Goal: Communication & Community: Answer question/provide support

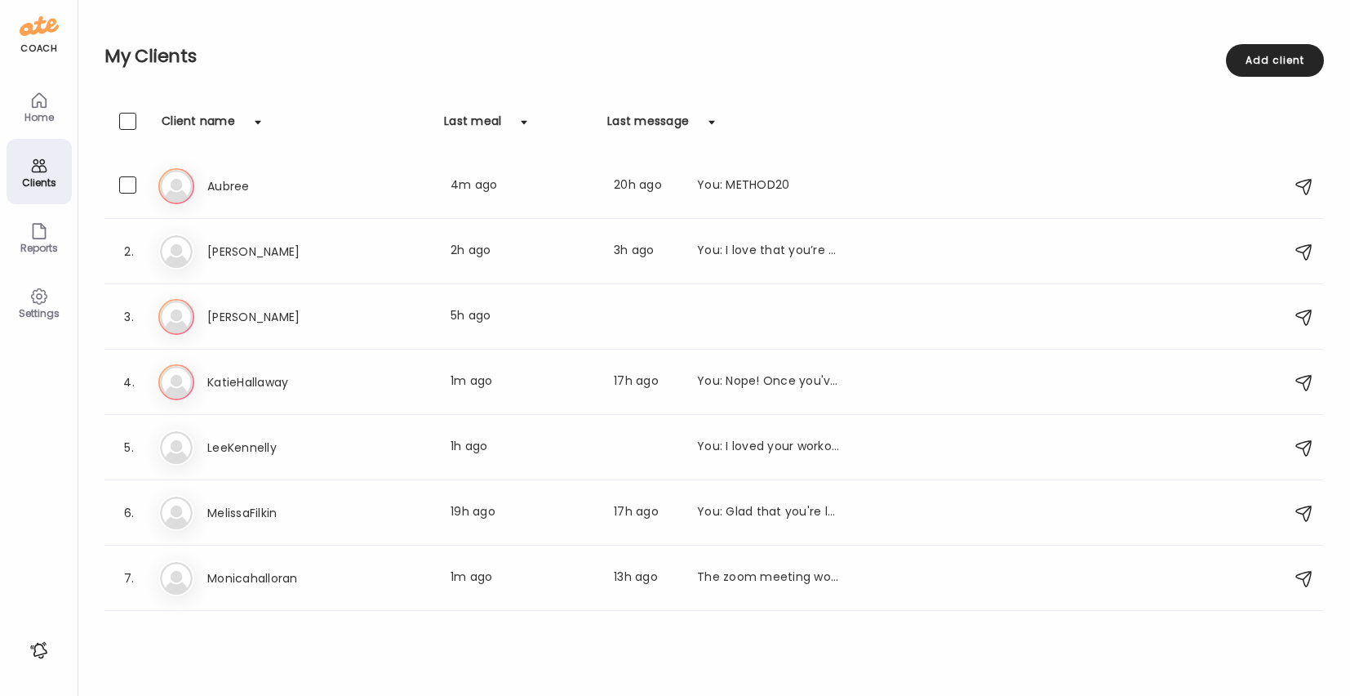
click at [246, 188] on h3 "Aubree" at bounding box center [279, 186] width 144 height 20
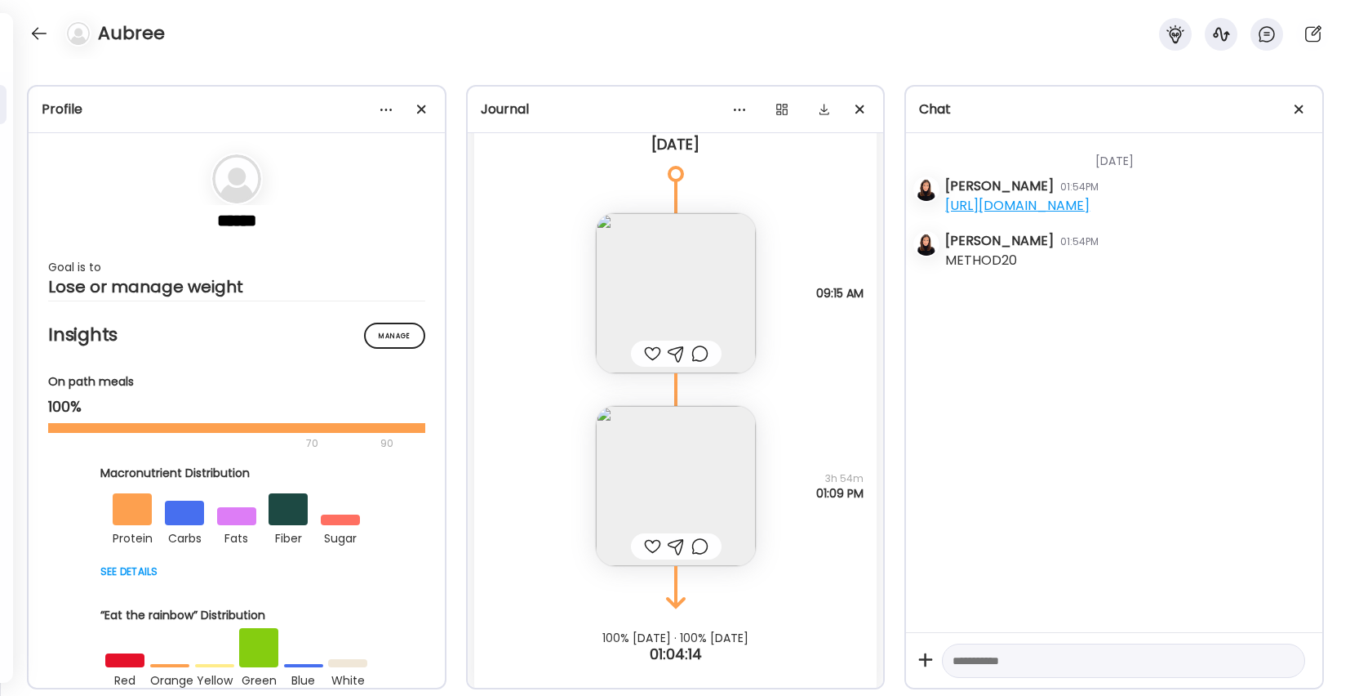
scroll to position [1243, 0]
click at [673, 296] on img at bounding box center [676, 292] width 160 height 160
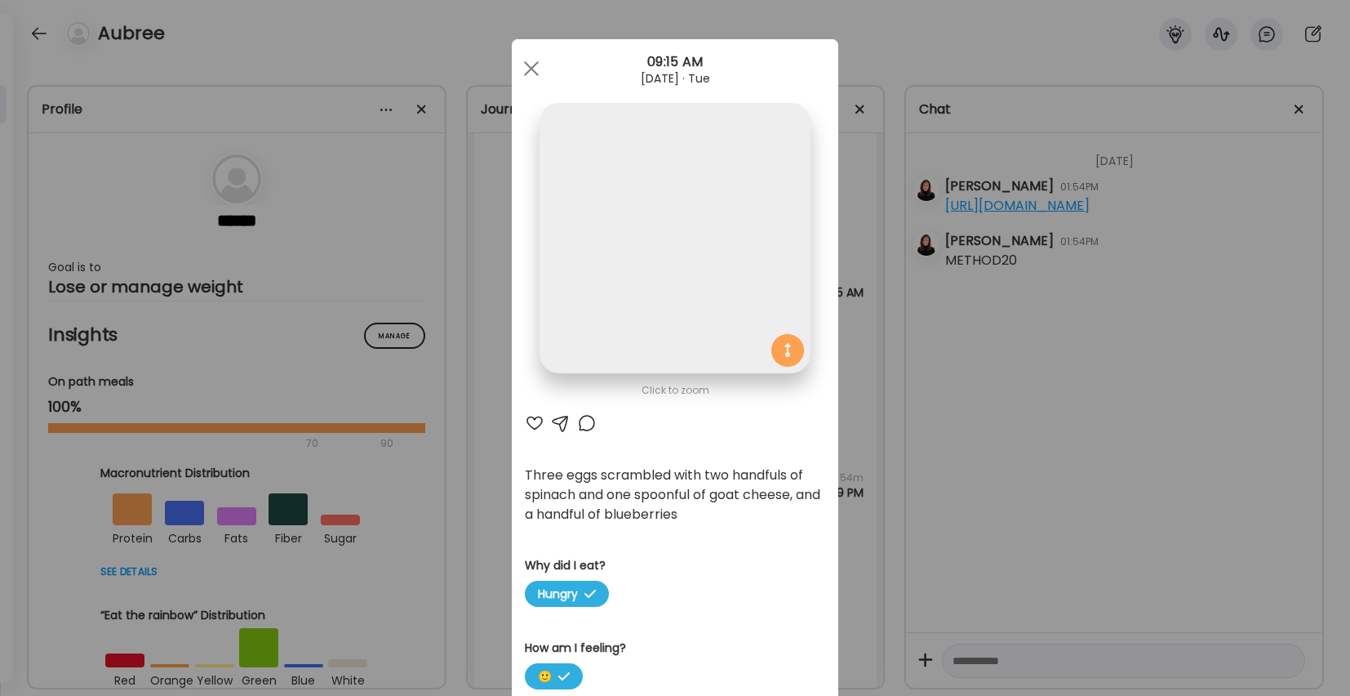
click at [673, 296] on img at bounding box center [675, 238] width 270 height 270
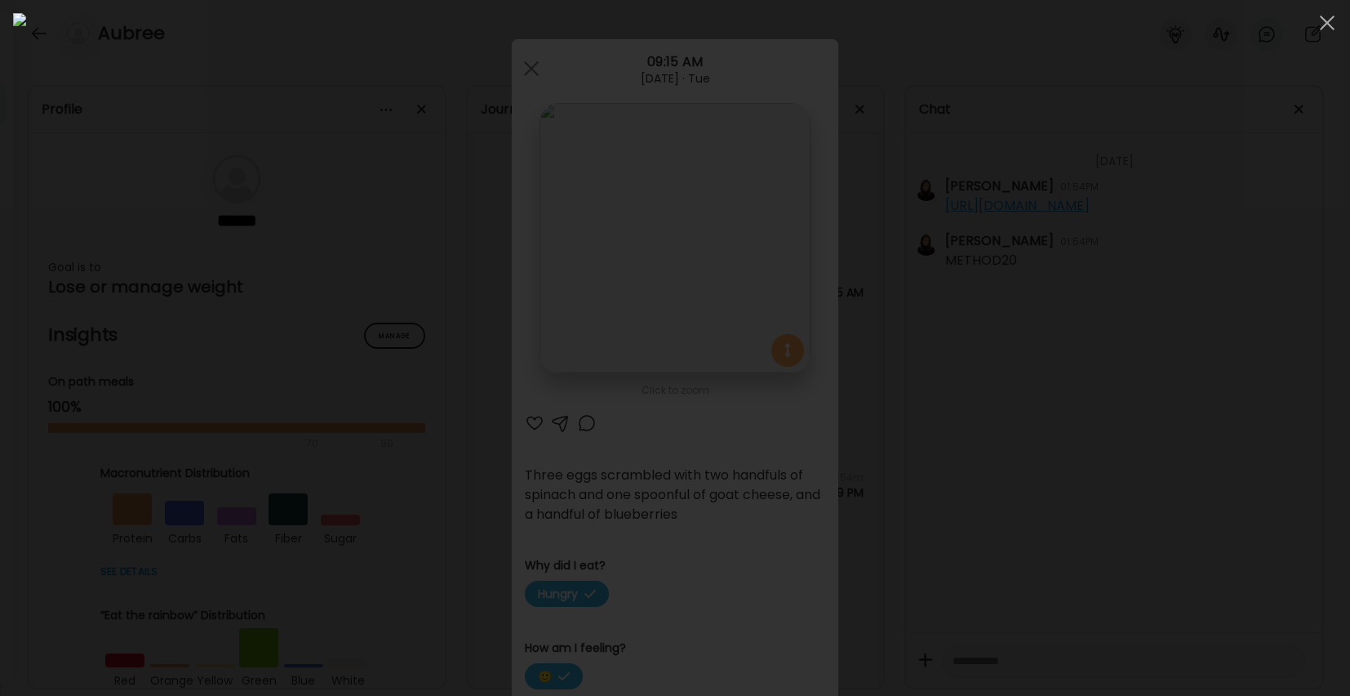
click at [1122, 198] on div at bounding box center [675, 347] width 1324 height 669
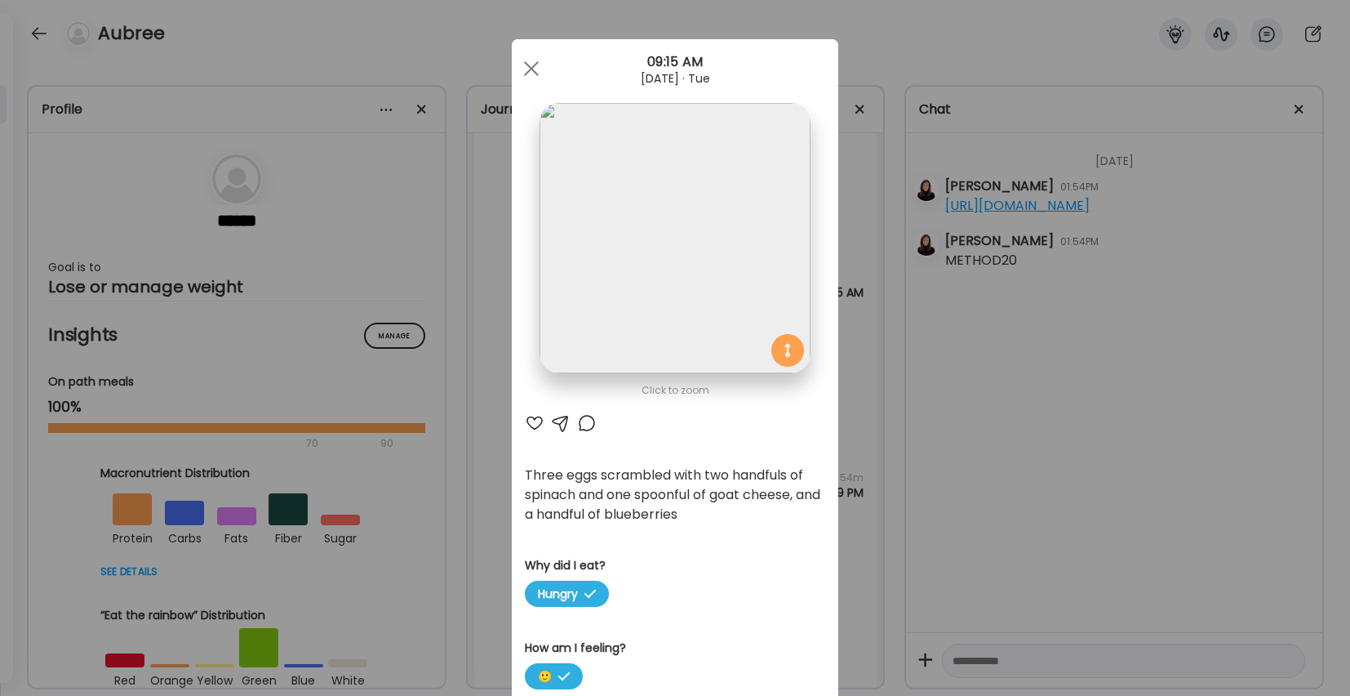
click at [535, 420] on div at bounding box center [535, 423] width 20 height 20
click at [587, 419] on div at bounding box center [587, 423] width 20 height 20
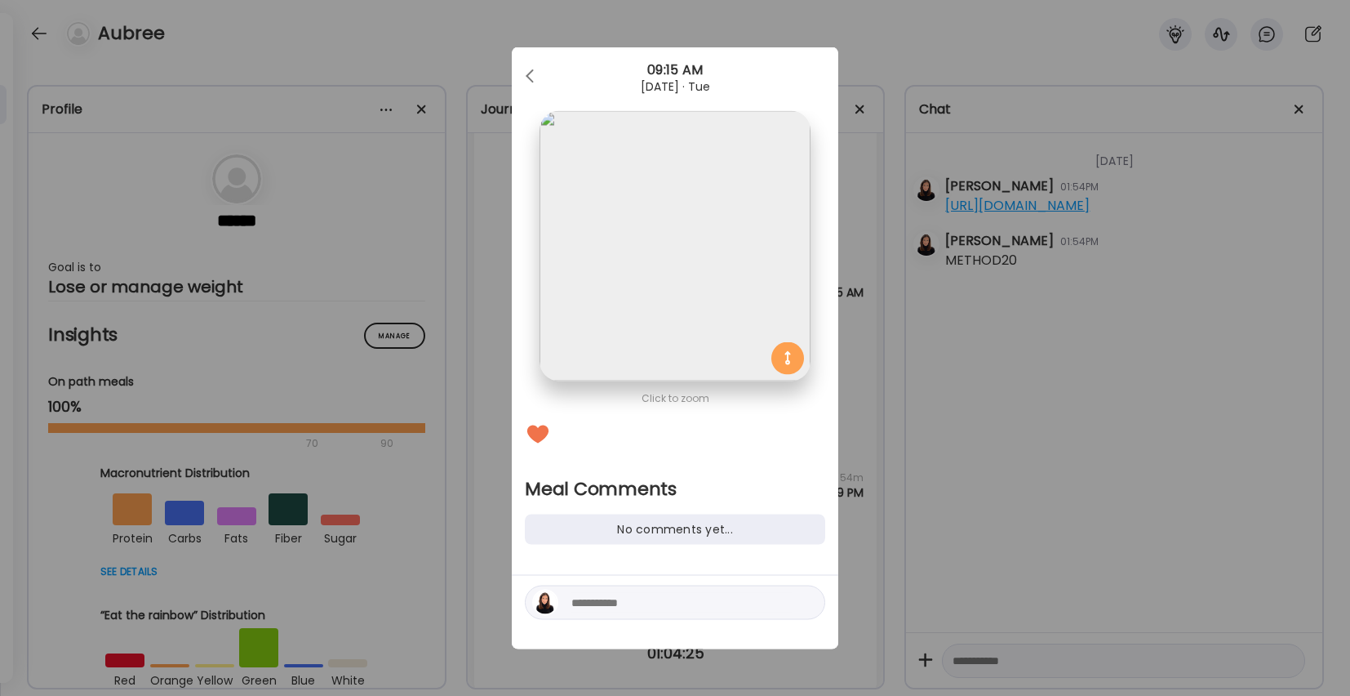
click at [613, 608] on textarea at bounding box center [681, 603] width 220 height 20
type textarea "**********"
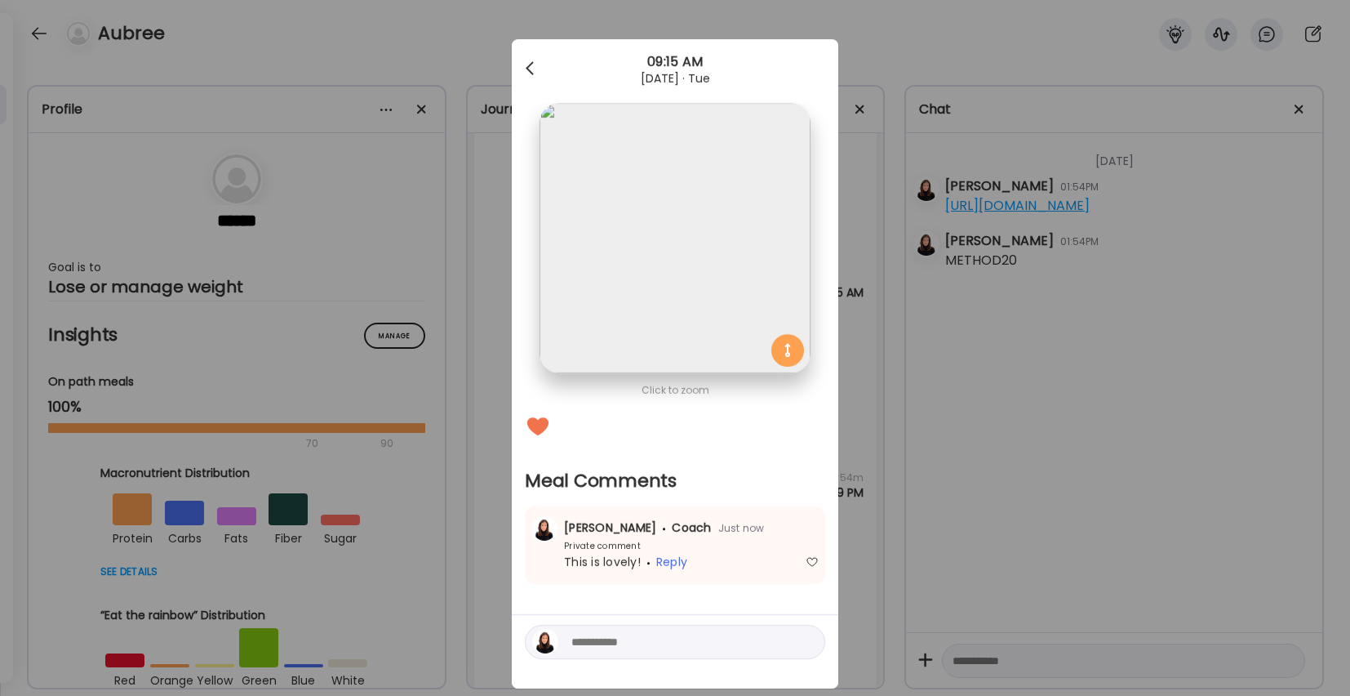
click at [534, 65] on div at bounding box center [531, 68] width 33 height 33
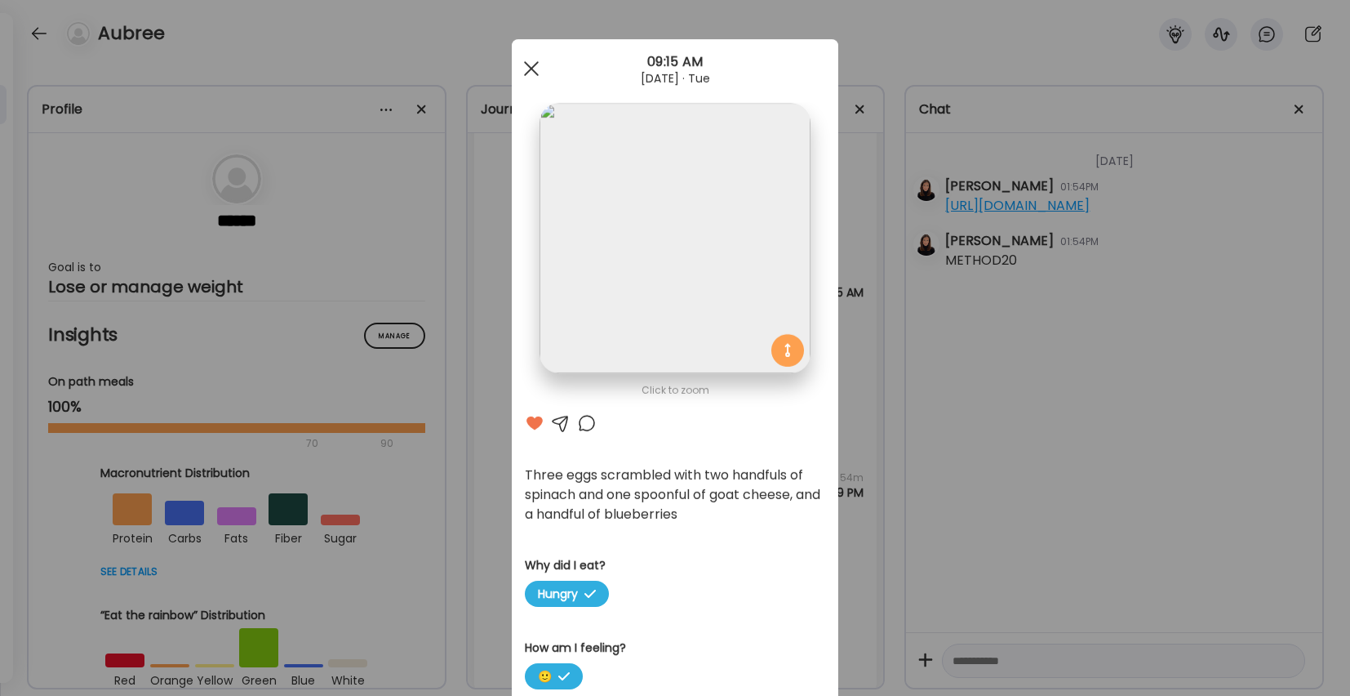
click at [527, 64] on span at bounding box center [531, 68] width 15 height 15
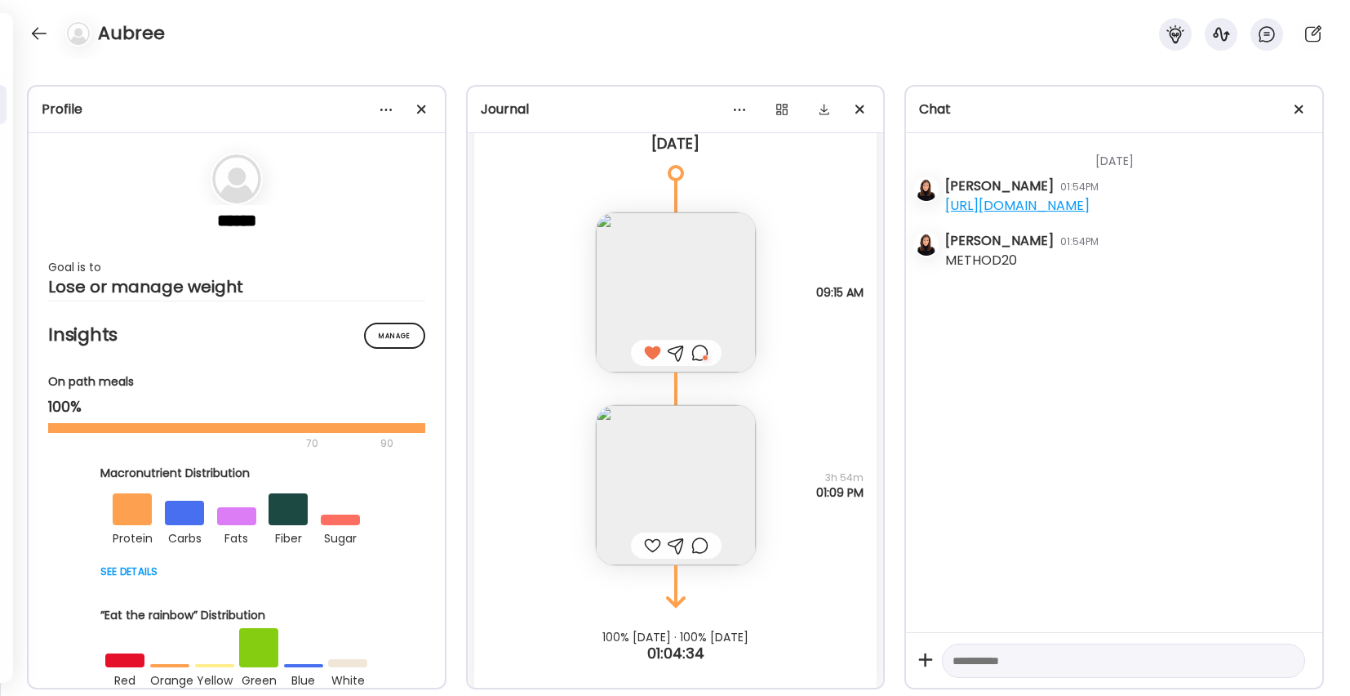
scroll to position [1248, 0]
click at [691, 458] on img at bounding box center [676, 480] width 160 height 160
click at [691, 458] on div "Click to zoom AteMate AI Three eggs scrambled with two handfuls of spinach and …" at bounding box center [675, 565] width 327 height 752
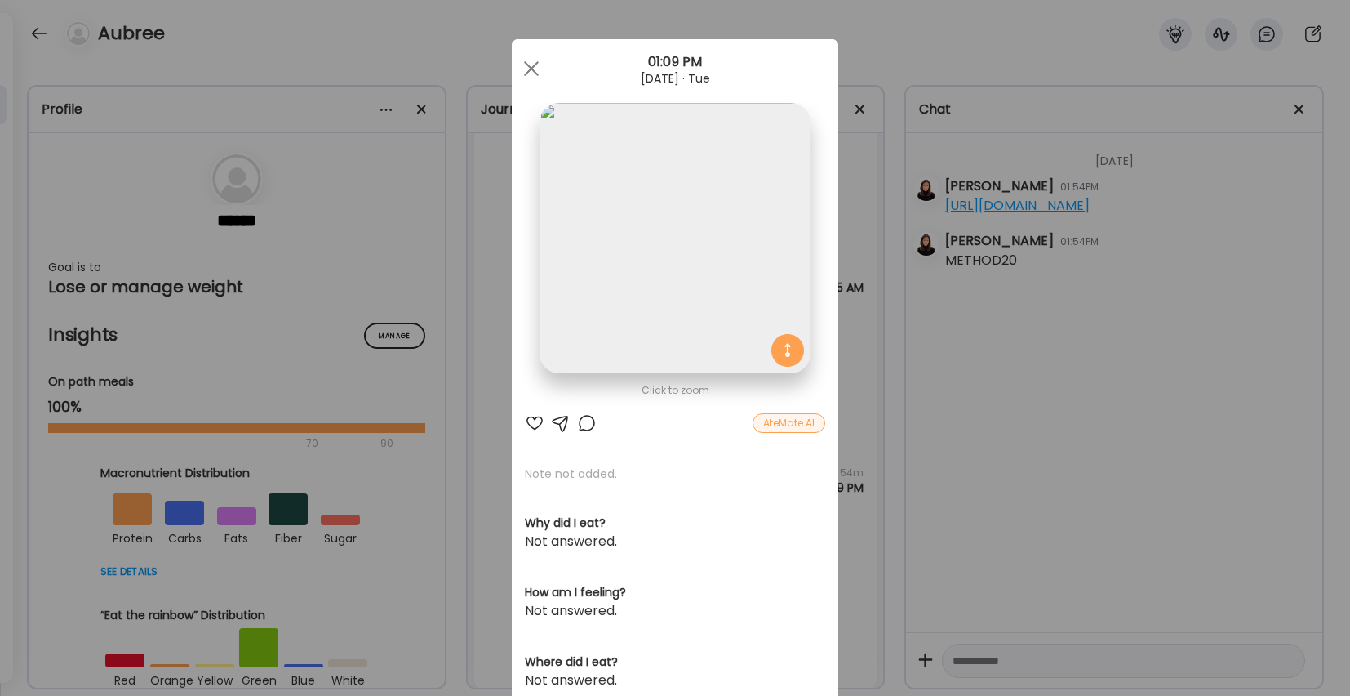
click at [675, 393] on div "Click to zoom" at bounding box center [675, 390] width 300 height 20
click at [669, 325] on img at bounding box center [675, 238] width 270 height 270
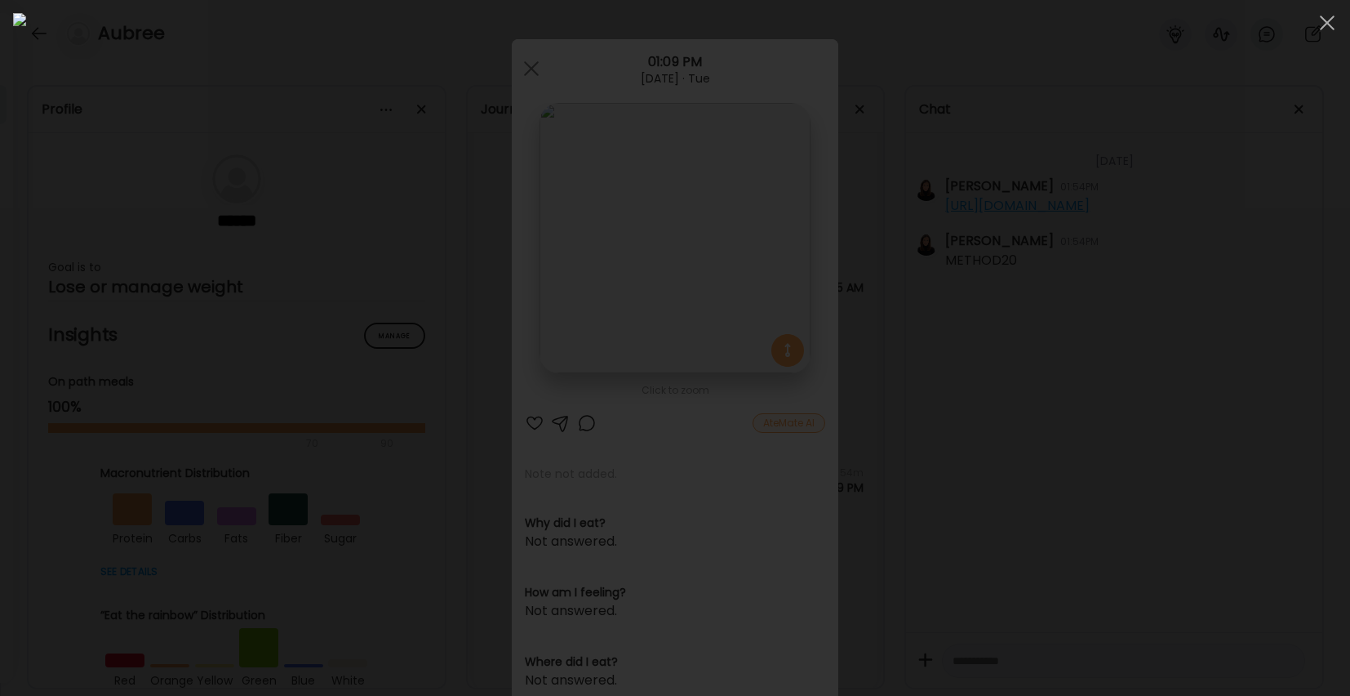
click at [669, 325] on img at bounding box center [675, 347] width 1324 height 669
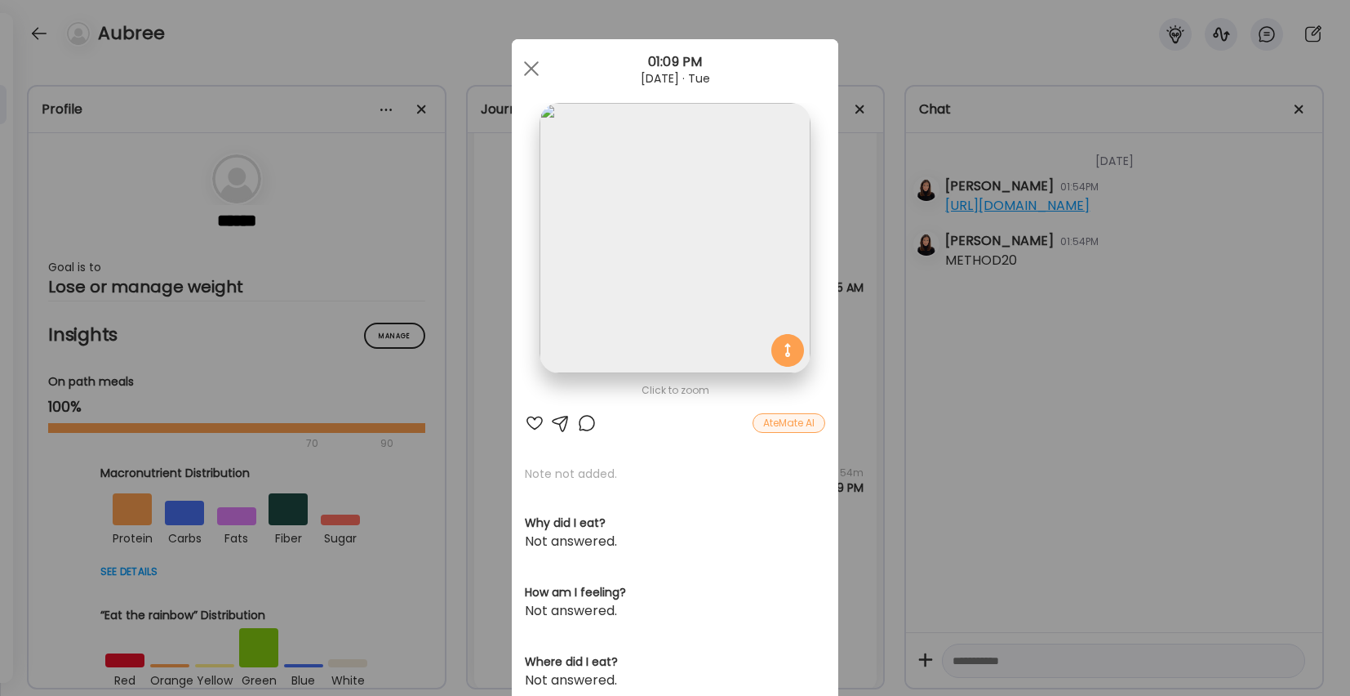
click at [669, 325] on img at bounding box center [675, 238] width 270 height 270
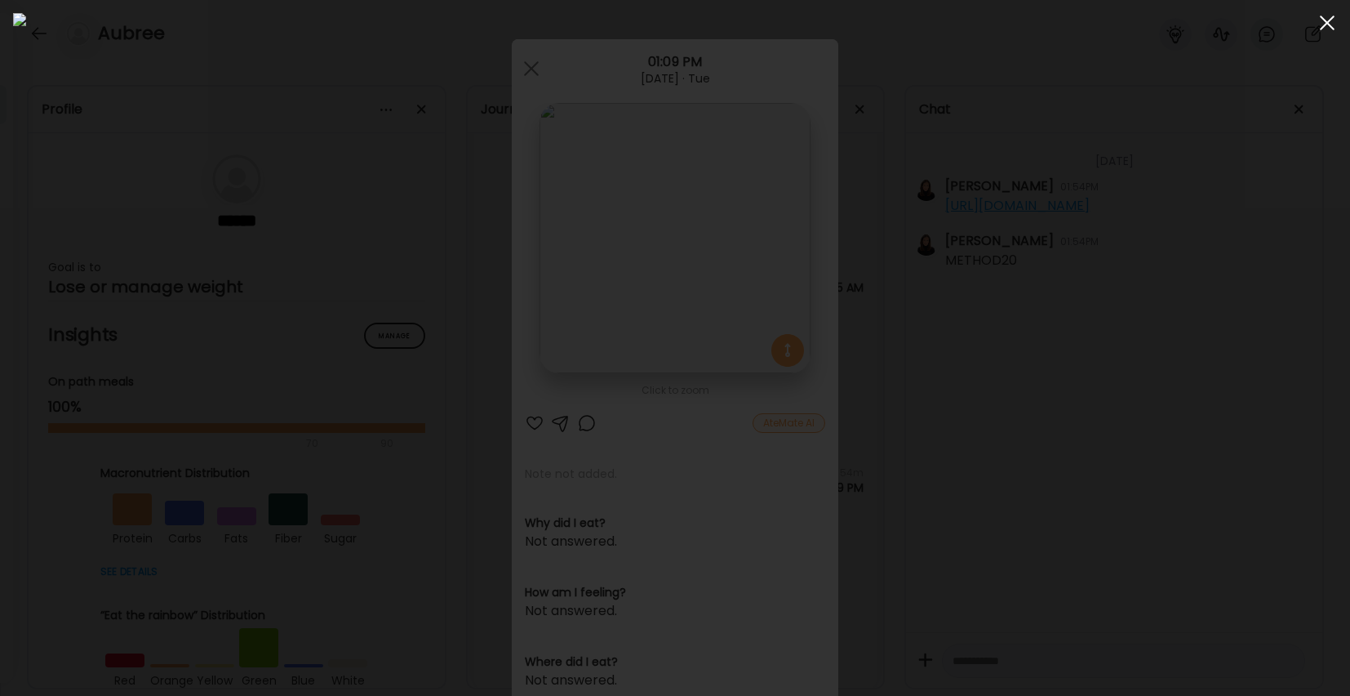
click at [1322, 24] on div at bounding box center [1327, 23] width 33 height 33
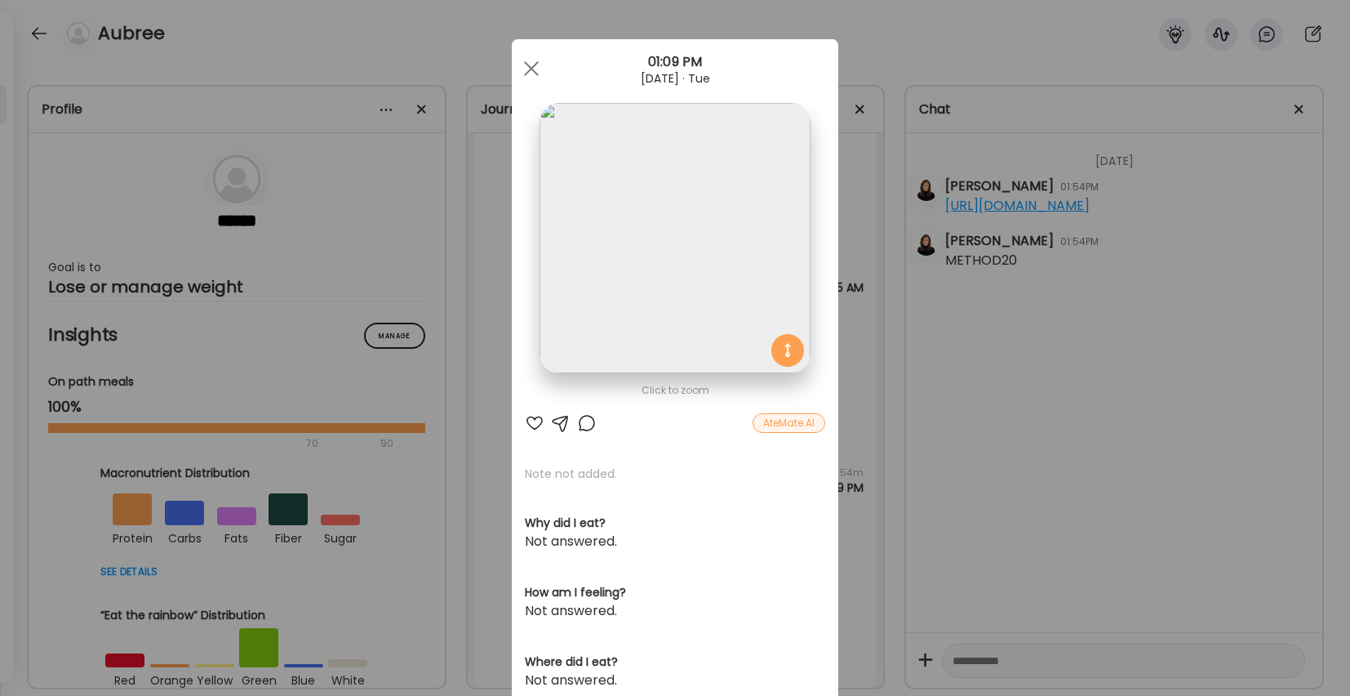
click at [531, 423] on div at bounding box center [535, 423] width 20 height 20
click at [583, 421] on div at bounding box center [587, 423] width 20 height 20
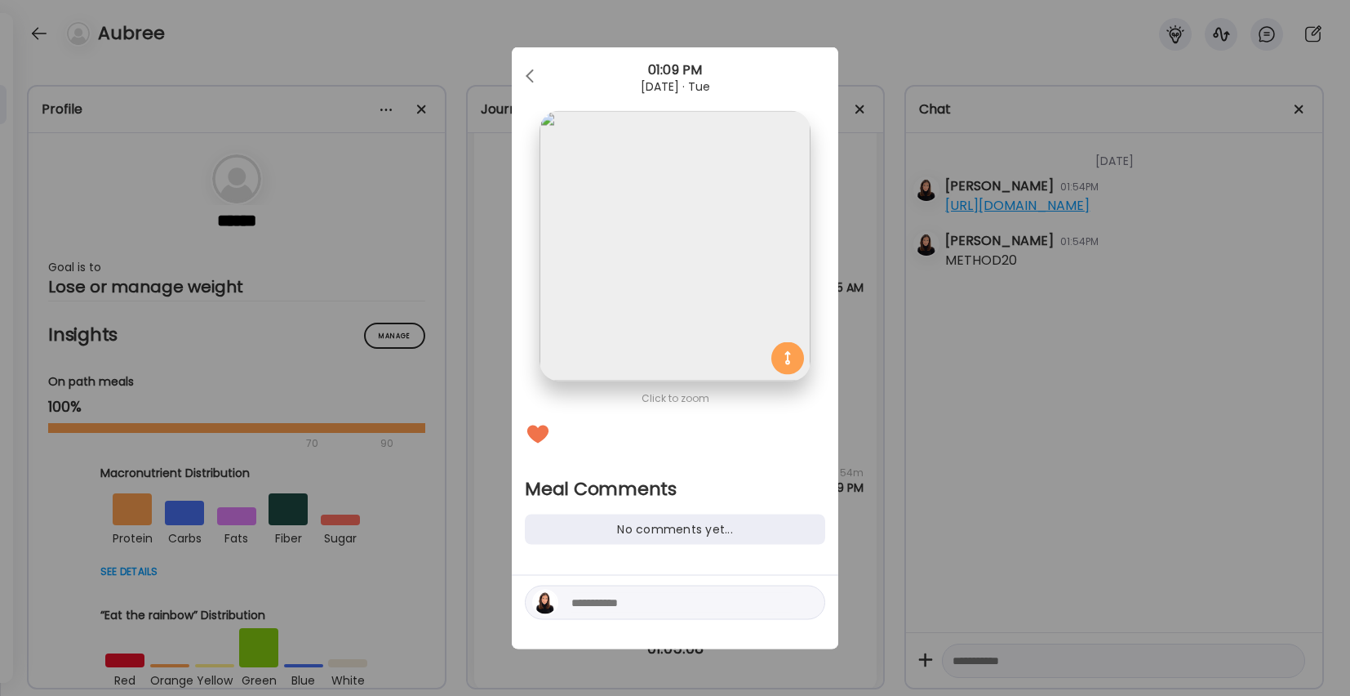
click at [594, 613] on div at bounding box center [675, 602] width 300 height 34
click at [598, 607] on textarea at bounding box center [681, 603] width 220 height 20
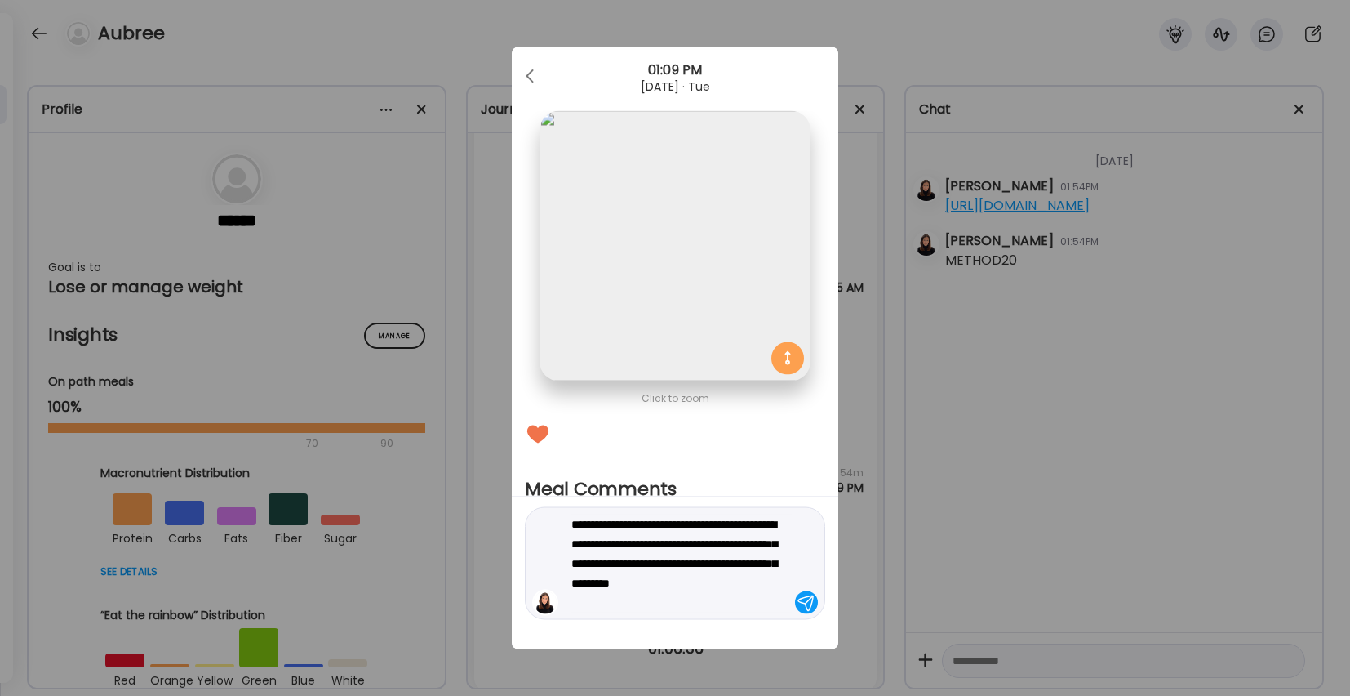
click at [721, 603] on textarea "**********" at bounding box center [681, 563] width 220 height 98
type textarea "**********"
click at [810, 601] on div at bounding box center [806, 602] width 23 height 23
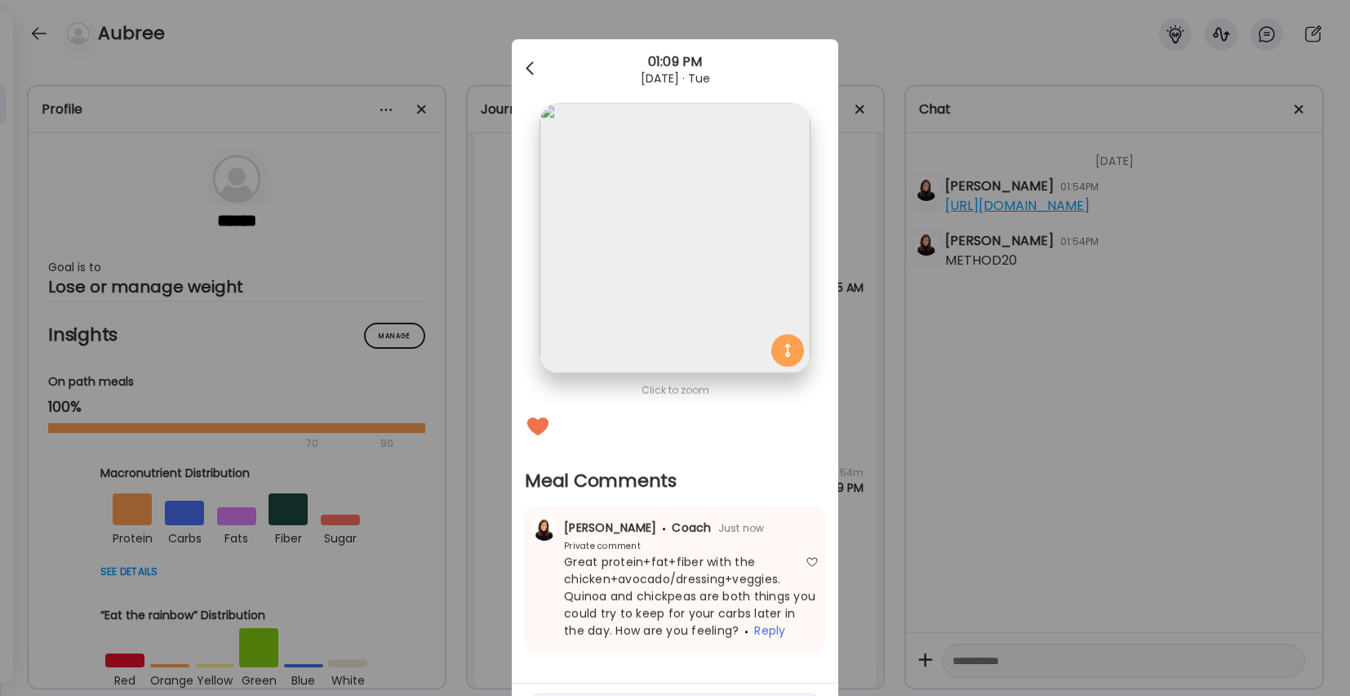
click at [527, 63] on div at bounding box center [531, 68] width 33 height 33
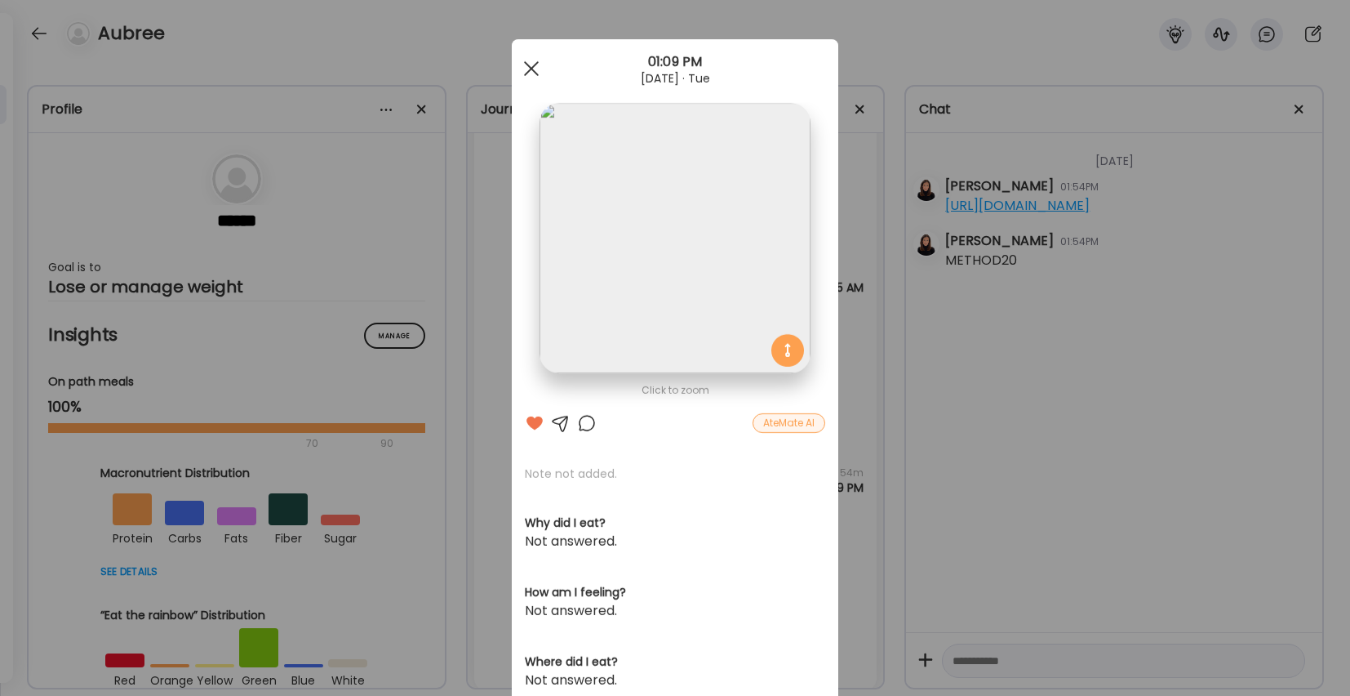
click at [527, 59] on div at bounding box center [531, 68] width 33 height 33
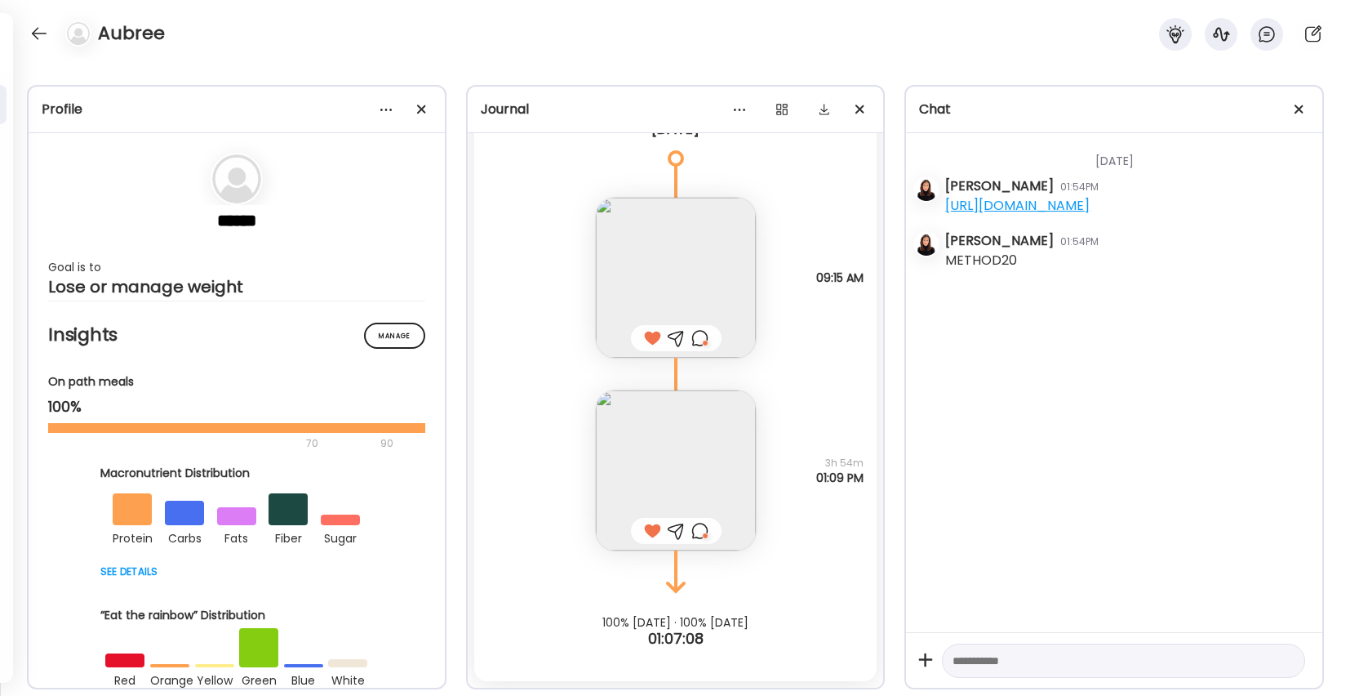
scroll to position [1258, 0]
click at [45, 30] on div at bounding box center [39, 33] width 26 height 26
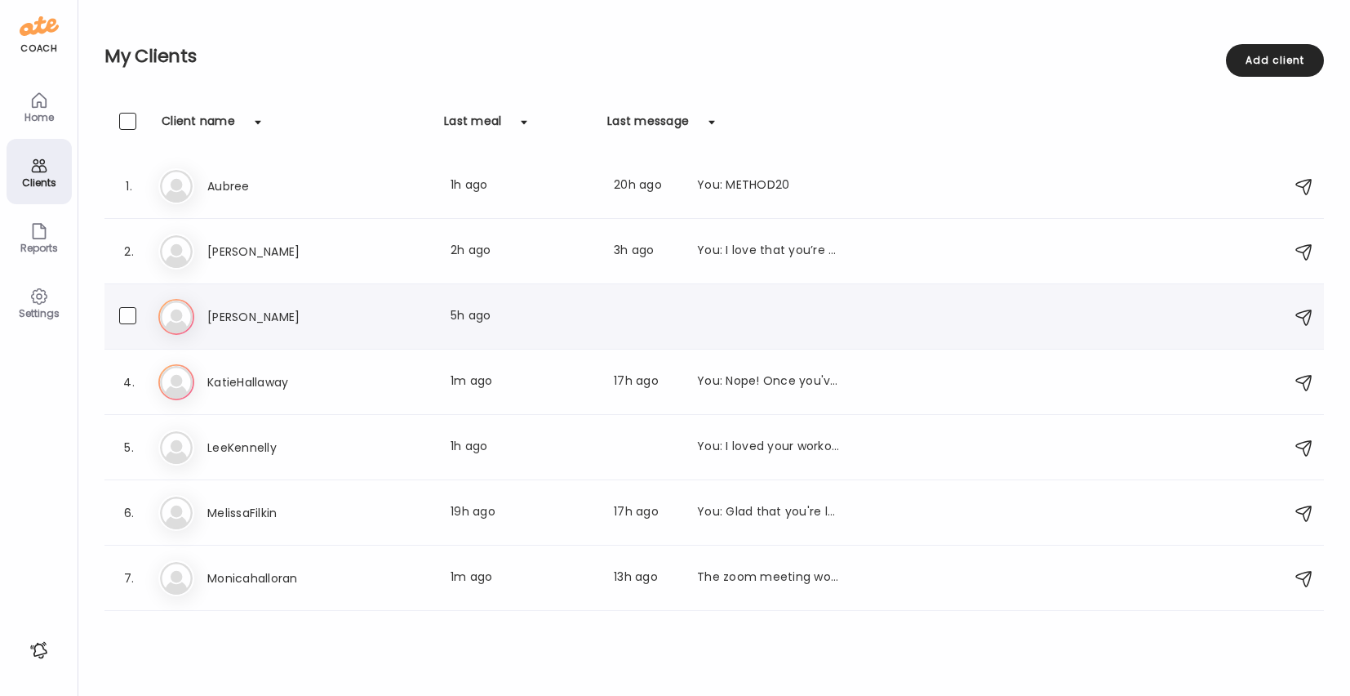
click at [362, 318] on div "[PERSON_NAME] Last meal: 5h ago" at bounding box center [523, 317] width 633 height 20
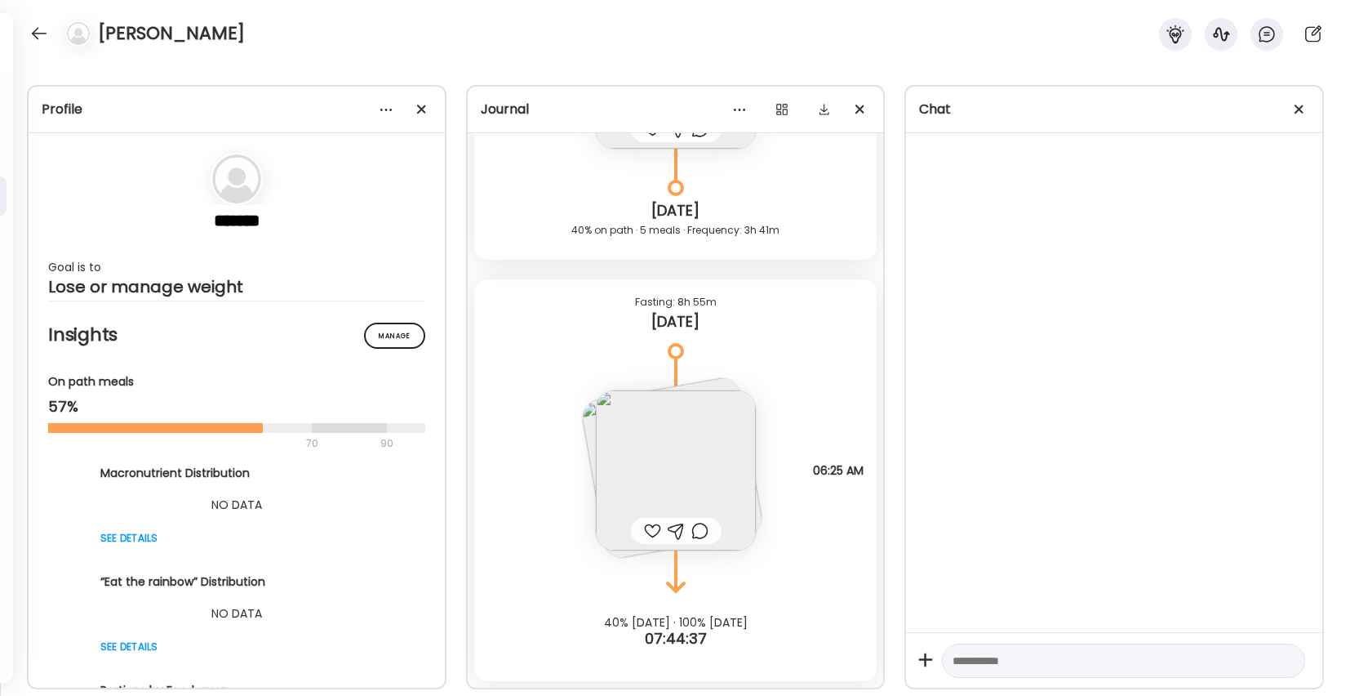
scroll to position [13, 0]
click at [332, 0] on div "[PERSON_NAME]" at bounding box center [675, 29] width 1350 height 59
click at [671, 461] on img at bounding box center [676, 470] width 160 height 160
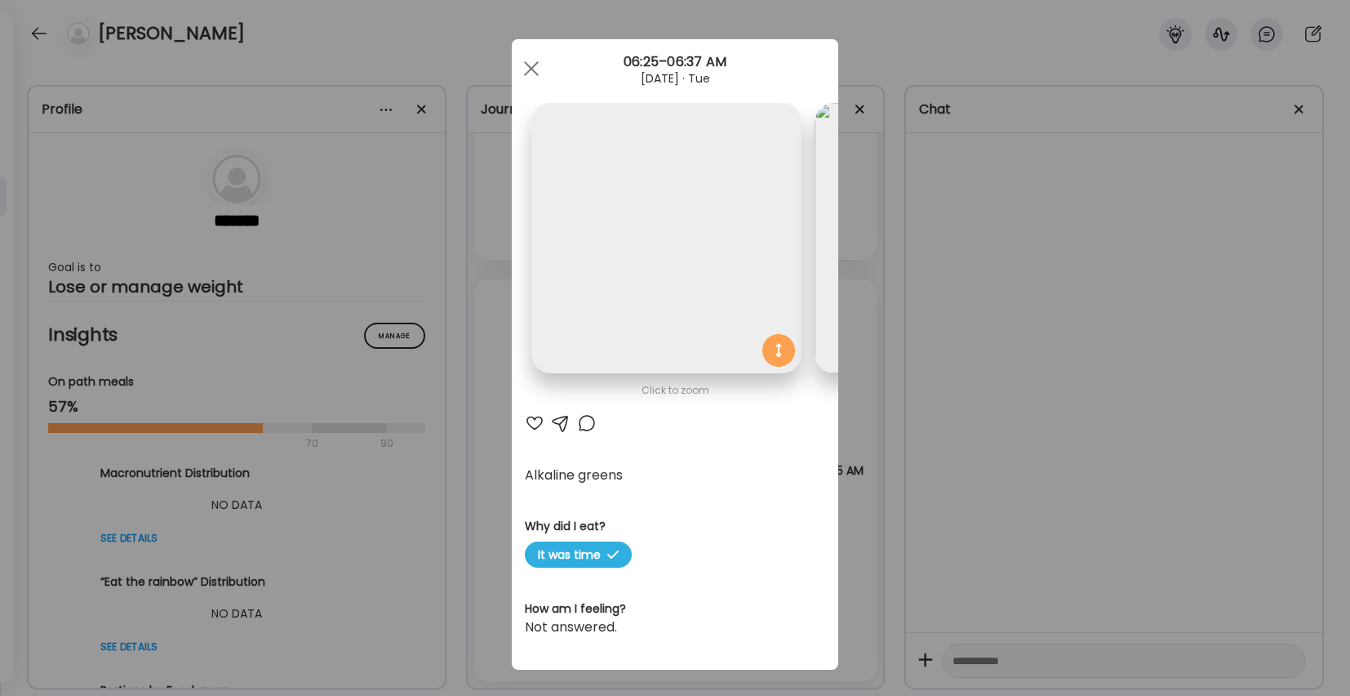
scroll to position [0, 266]
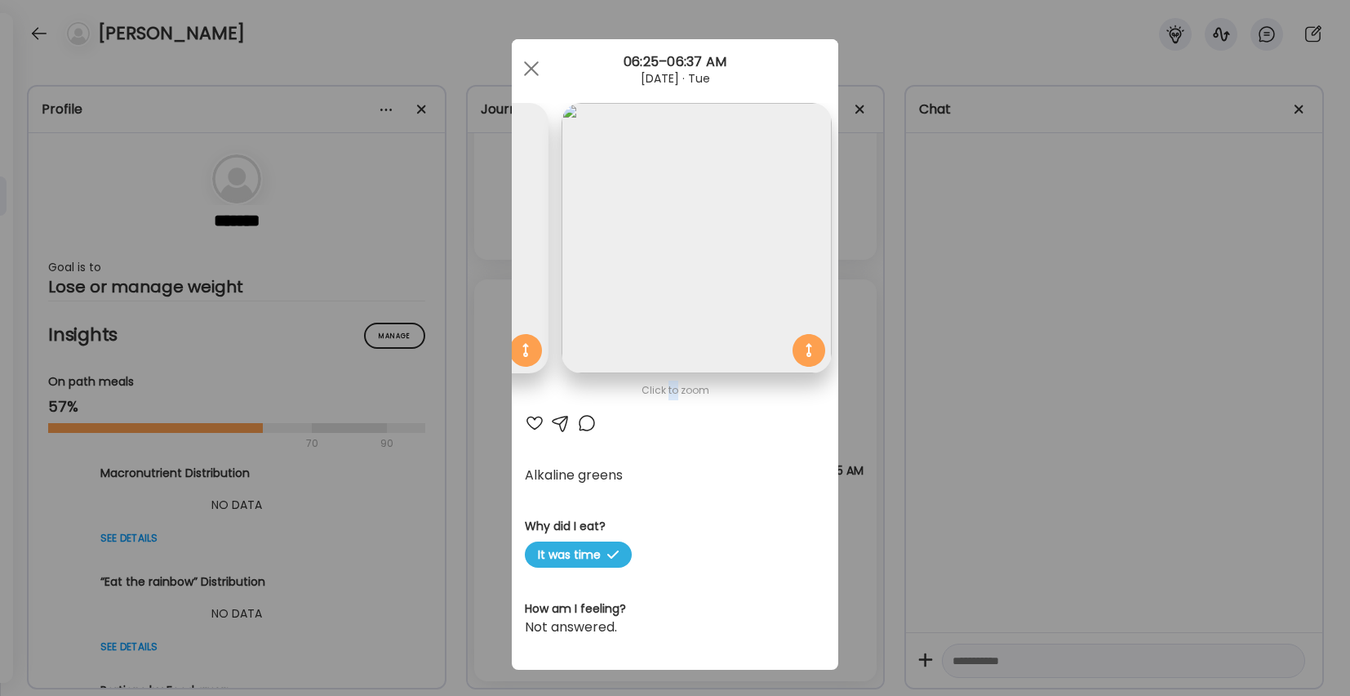
click at [671, 461] on div "Click to zoom AteMate AI Alkaline greens Why did I eat? It was time How am I fe…" at bounding box center [675, 354] width 327 height 630
click at [534, 418] on div at bounding box center [535, 423] width 20 height 20
click at [589, 423] on div at bounding box center [587, 422] width 20 height 20
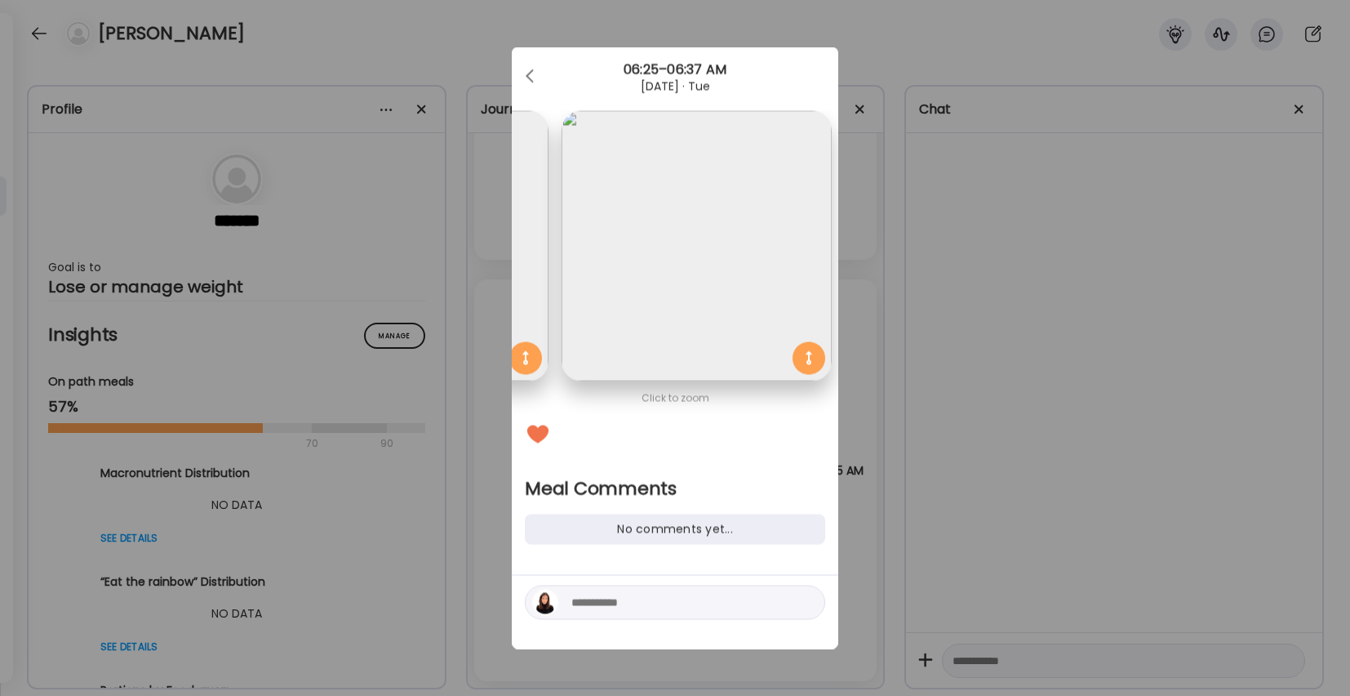
click at [631, 607] on textarea at bounding box center [681, 603] width 220 height 20
type textarea "**********"
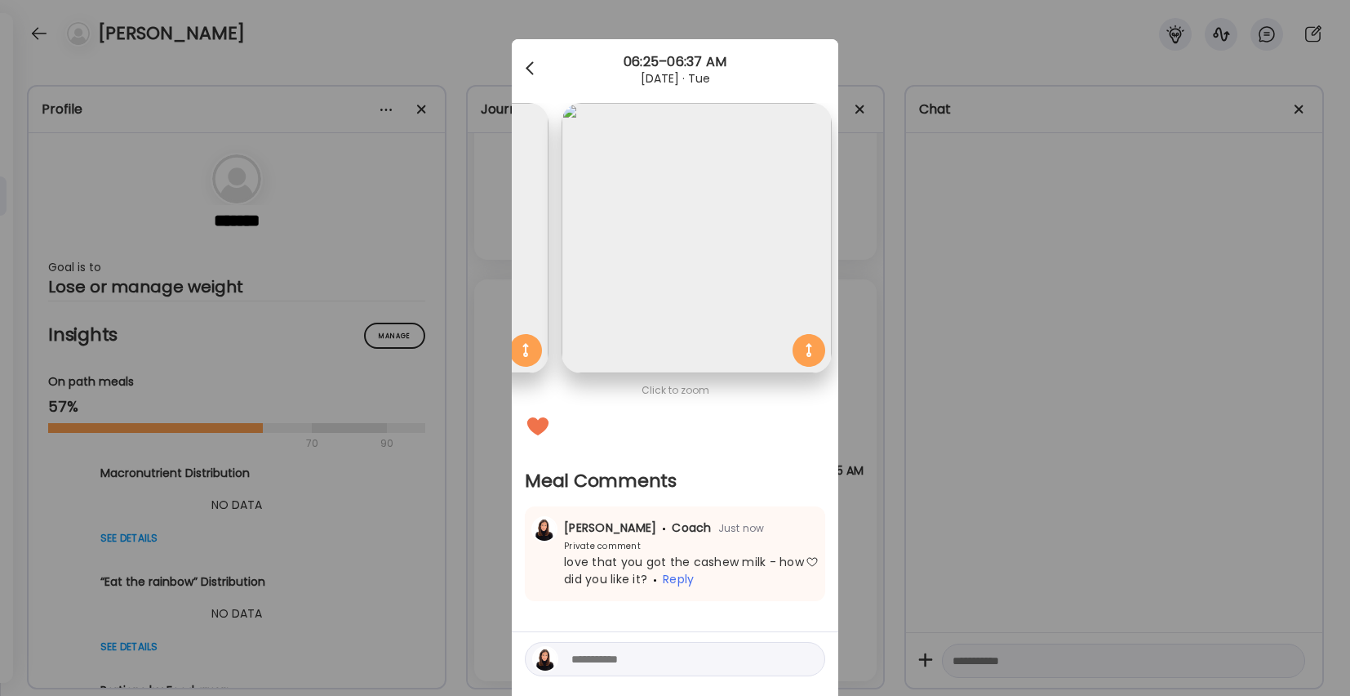
click at [529, 59] on div at bounding box center [531, 68] width 33 height 33
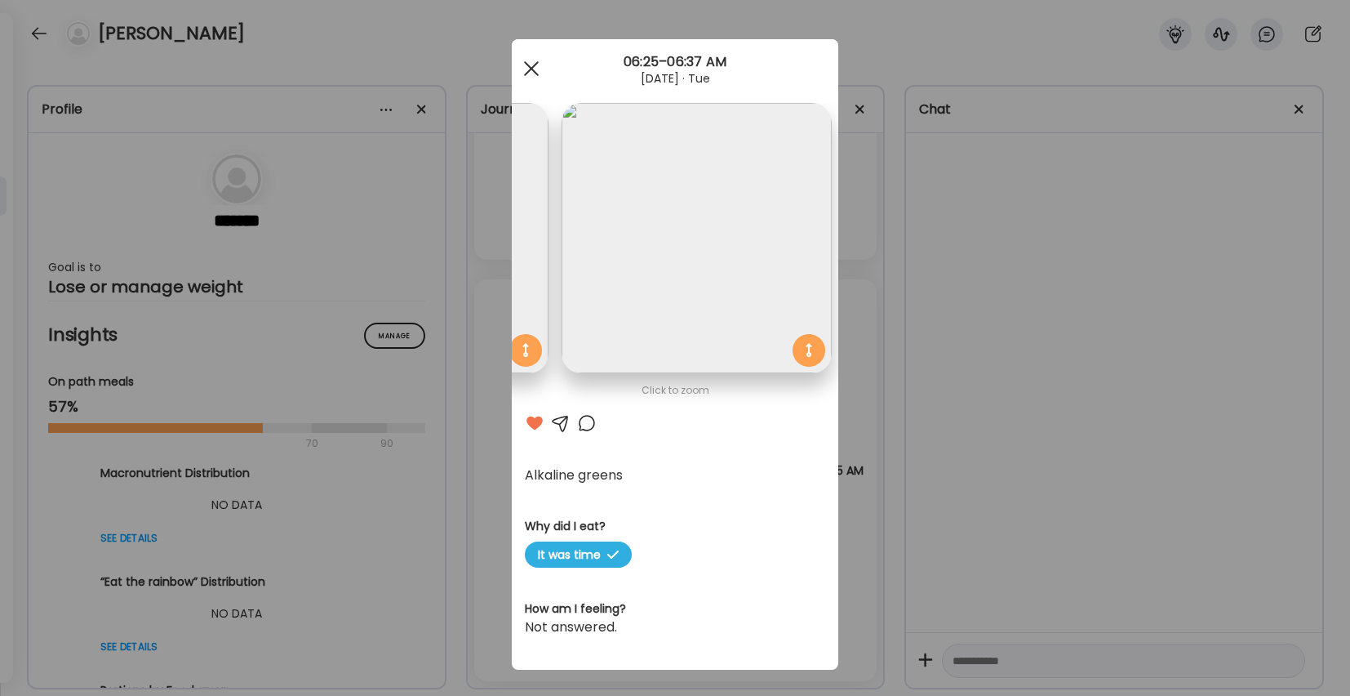
click at [533, 61] on div at bounding box center [531, 68] width 33 height 33
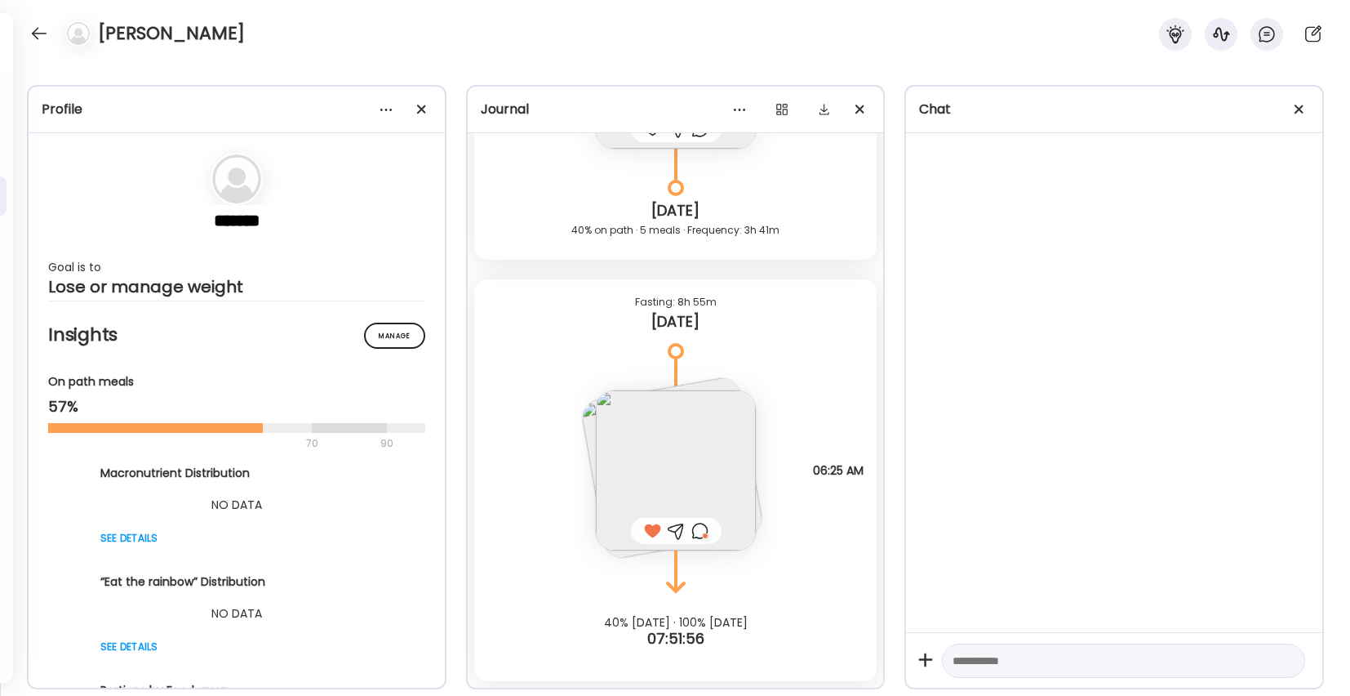
scroll to position [3335, 0]
click at [35, 32] on div at bounding box center [39, 33] width 26 height 26
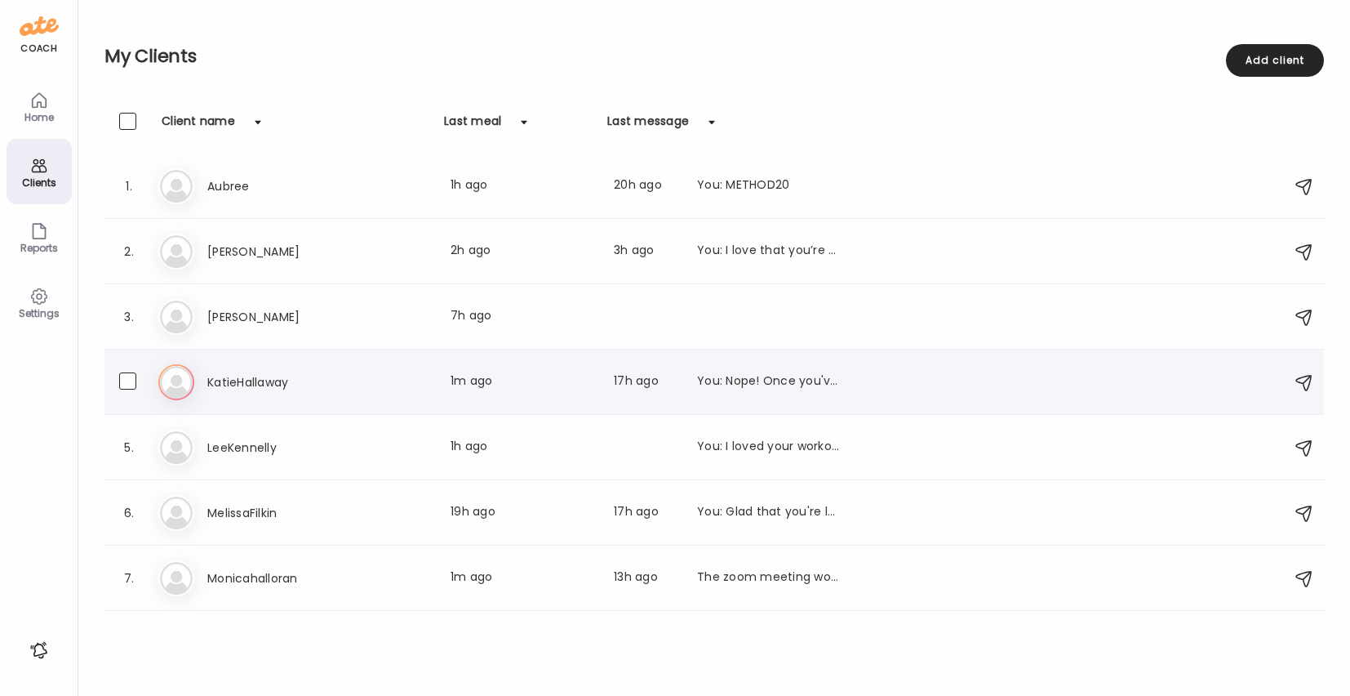
click at [216, 366] on div "Ka KatieHallaway Last meal: 1m ago Last message: 17h ago You: Nope! Once you've…" at bounding box center [716, 382] width 1117 height 36
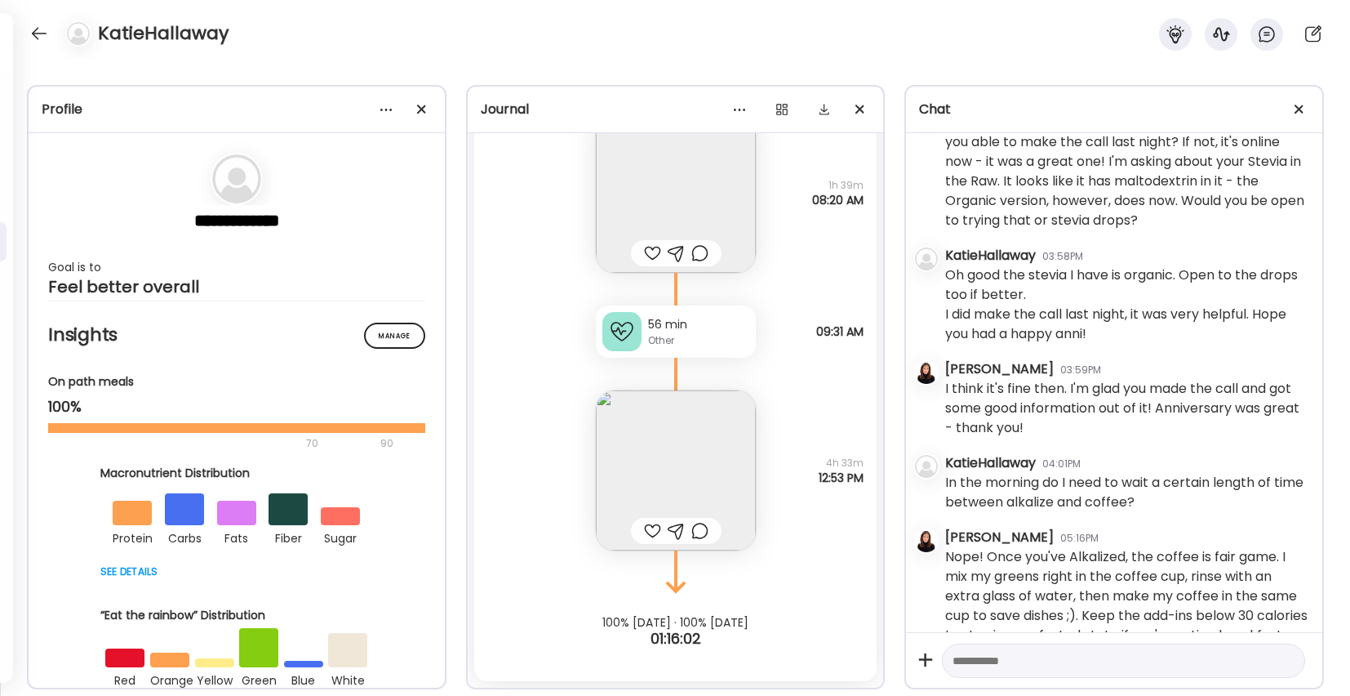
scroll to position [715, 0]
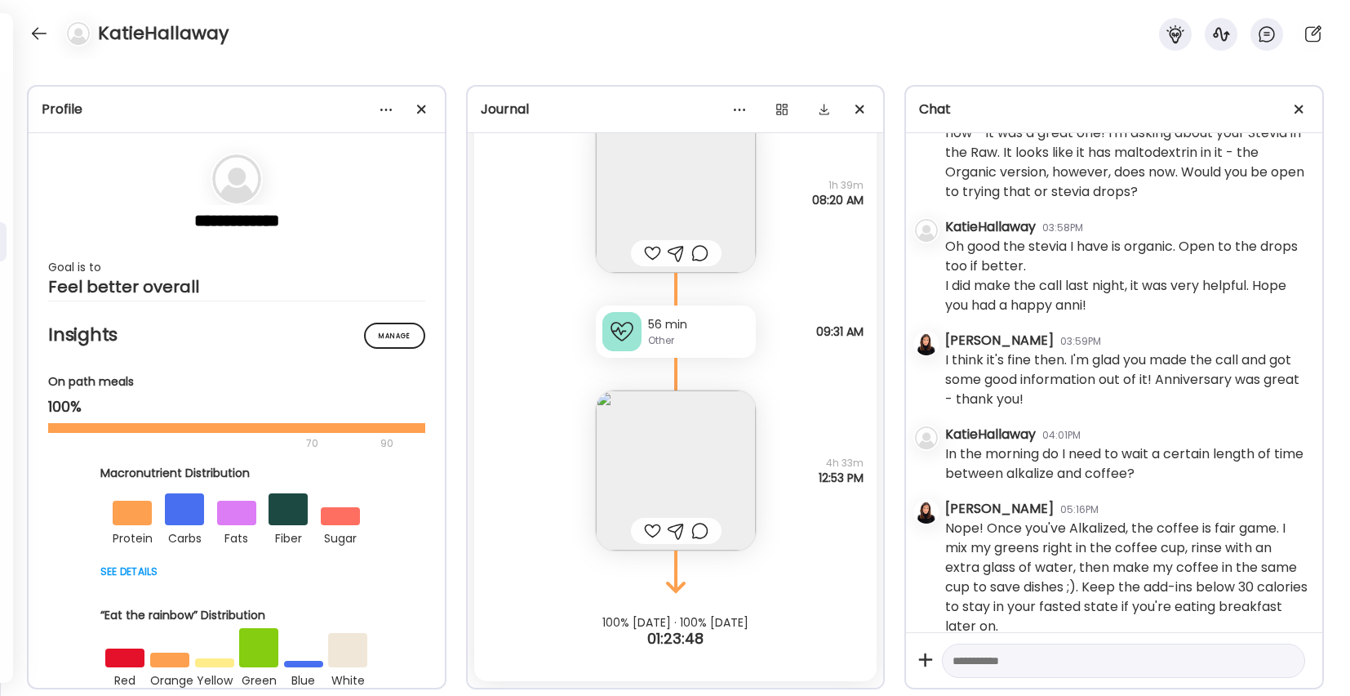
click at [998, 660] on textarea at bounding box center [1109, 661] width 313 height 20
click at [663, 162] on img at bounding box center [676, 193] width 160 height 160
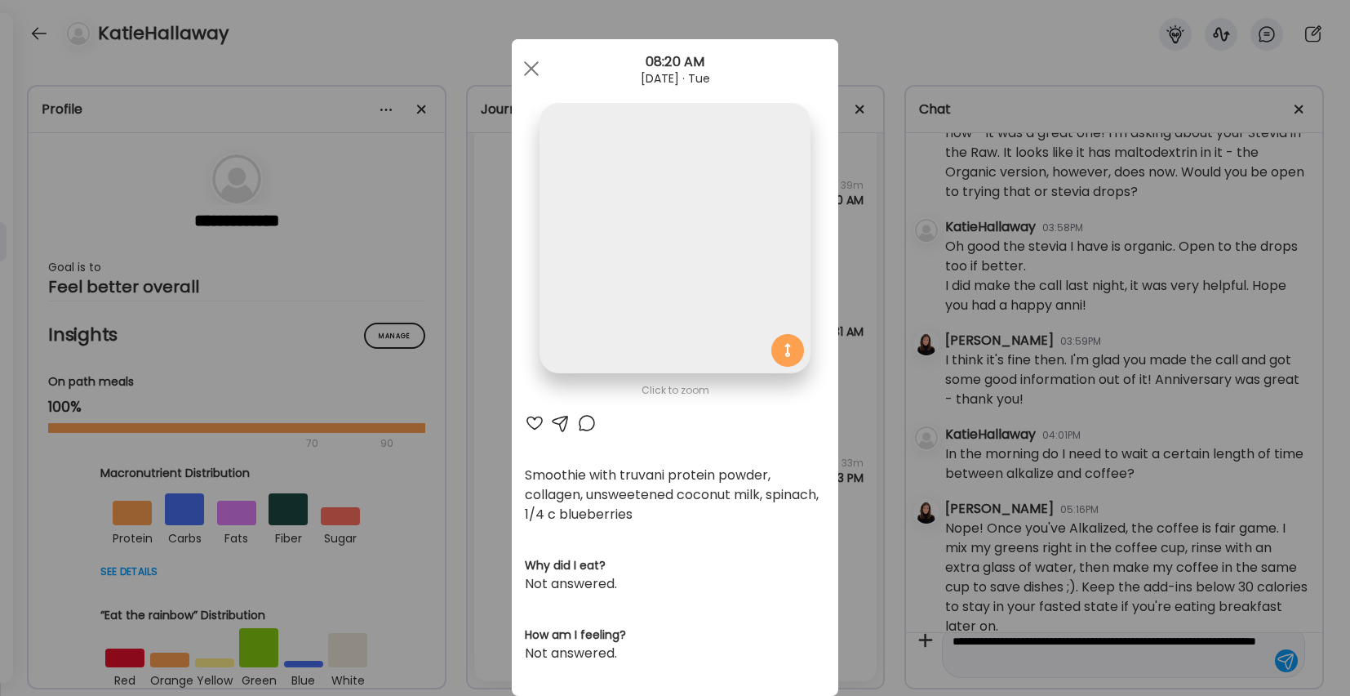
type textarea "**********"
click at [663, 162] on div "Click to zoom AteMate AI Smoothie with truvani protein powder, collagen, unswee…" at bounding box center [675, 367] width 327 height 656
click at [529, 419] on div at bounding box center [535, 423] width 20 height 20
click at [584, 420] on div at bounding box center [587, 423] width 20 height 20
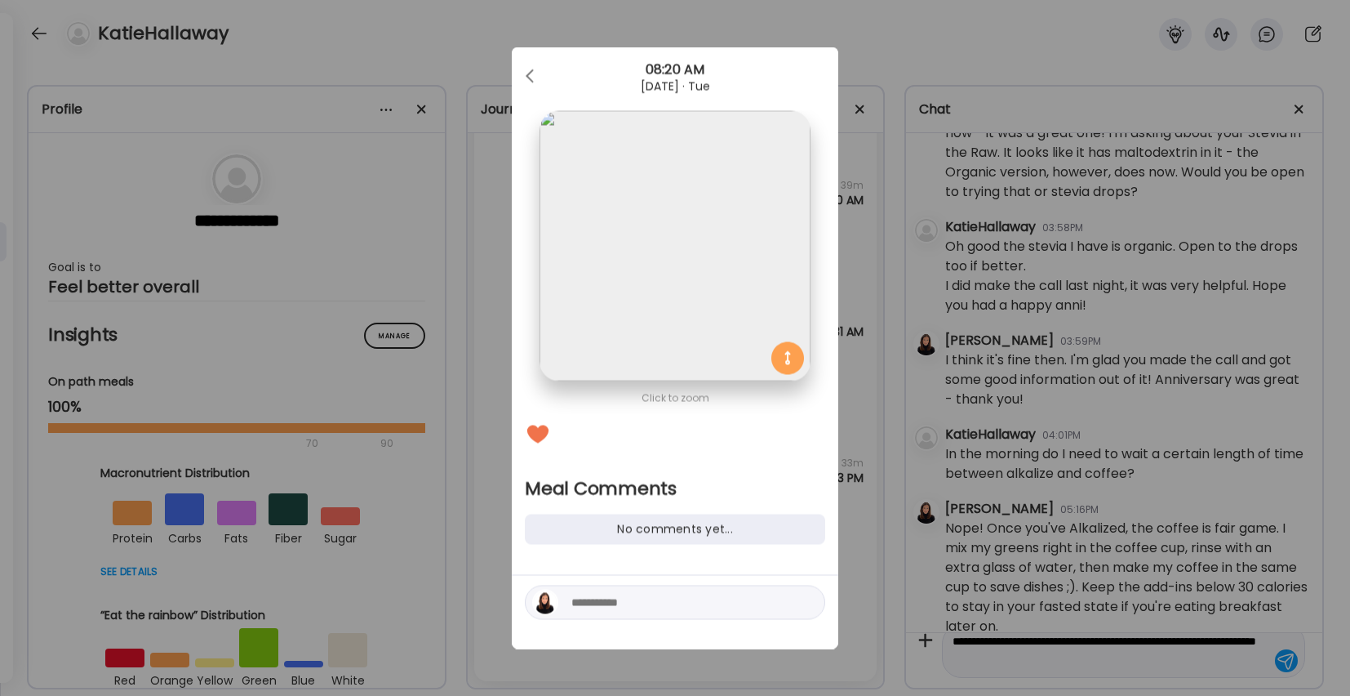
click at [627, 602] on textarea at bounding box center [681, 603] width 220 height 20
type textarea "**********"
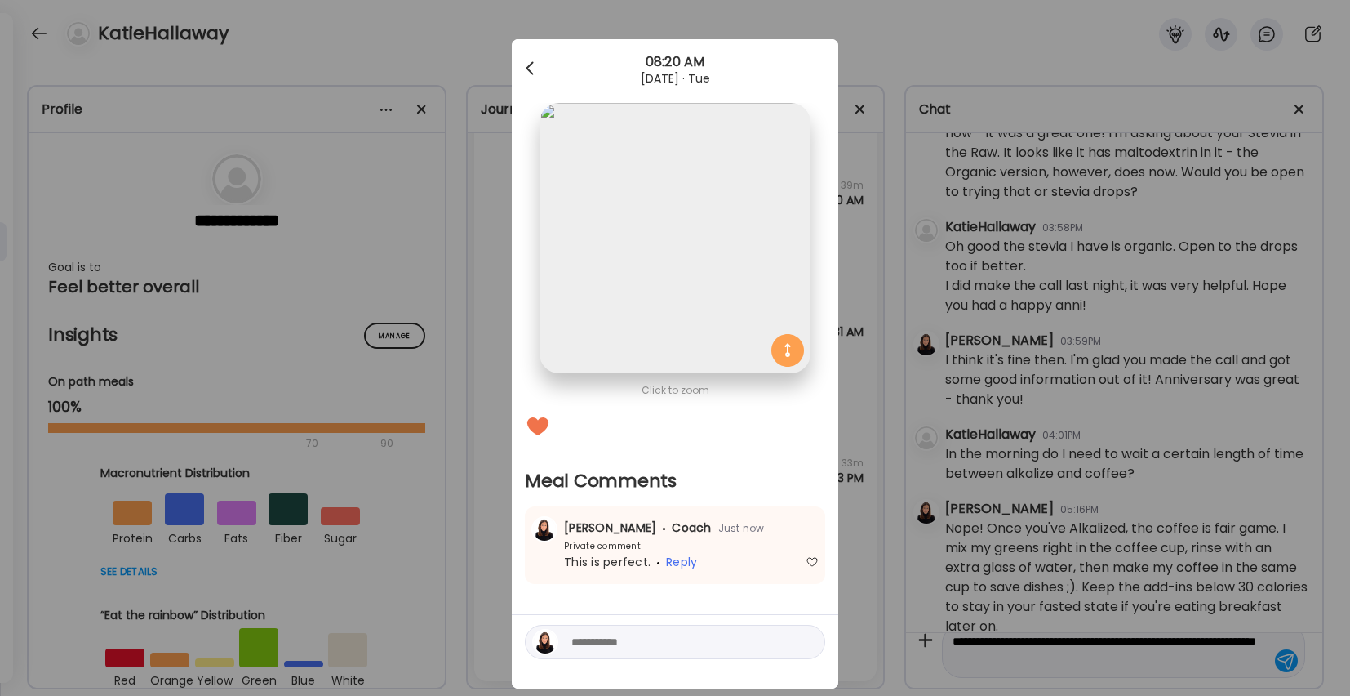
click at [532, 67] on div at bounding box center [531, 68] width 33 height 33
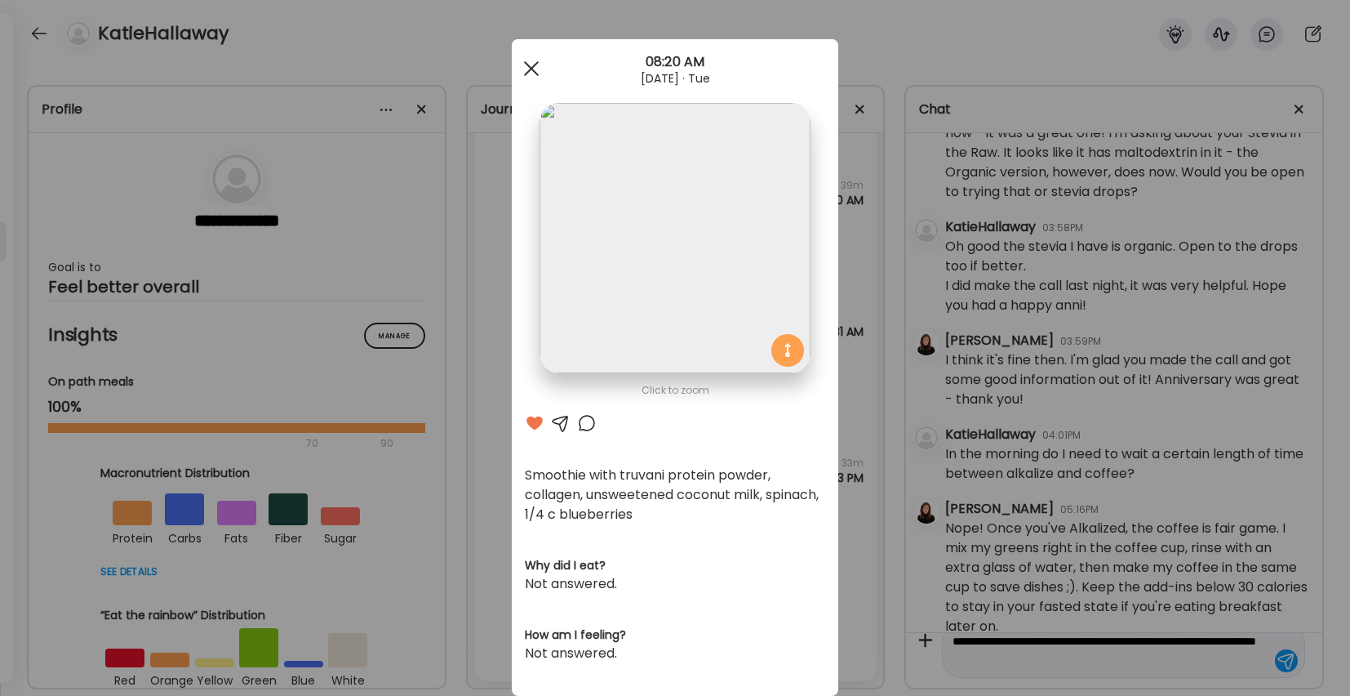
click at [525, 72] on div at bounding box center [531, 68] width 33 height 33
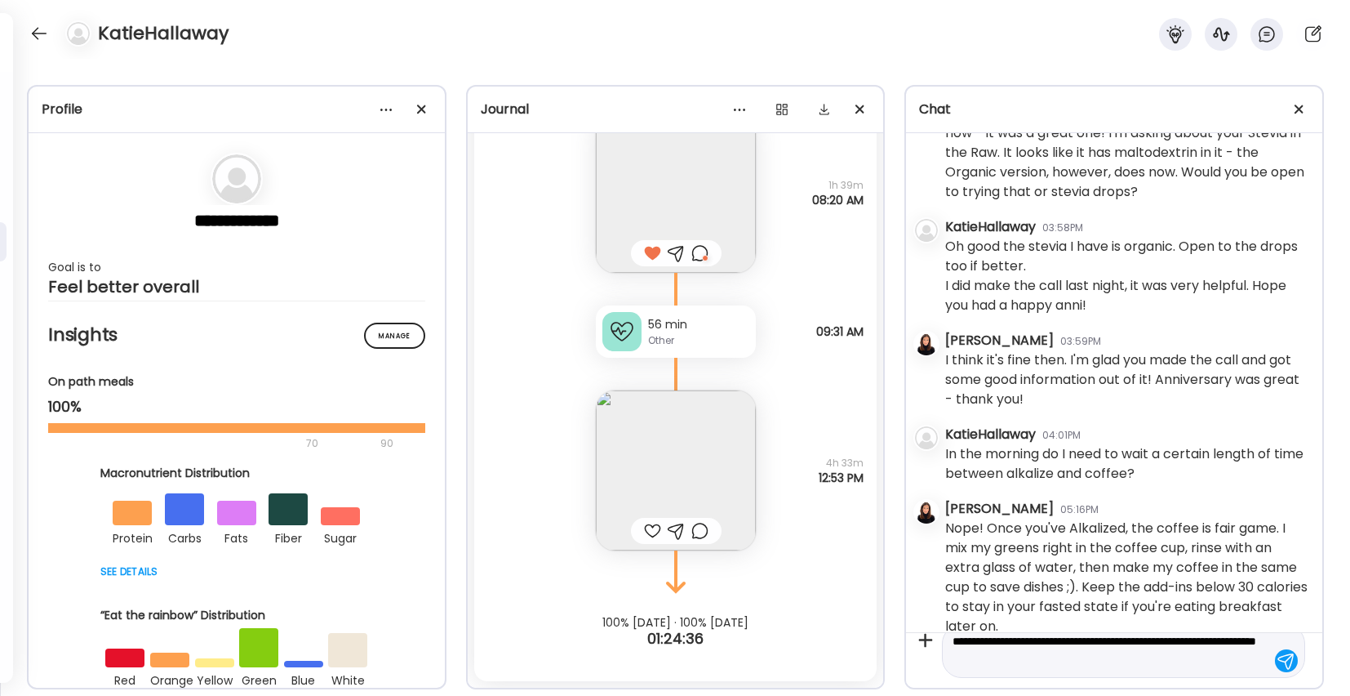
click at [659, 472] on img at bounding box center [676, 470] width 160 height 160
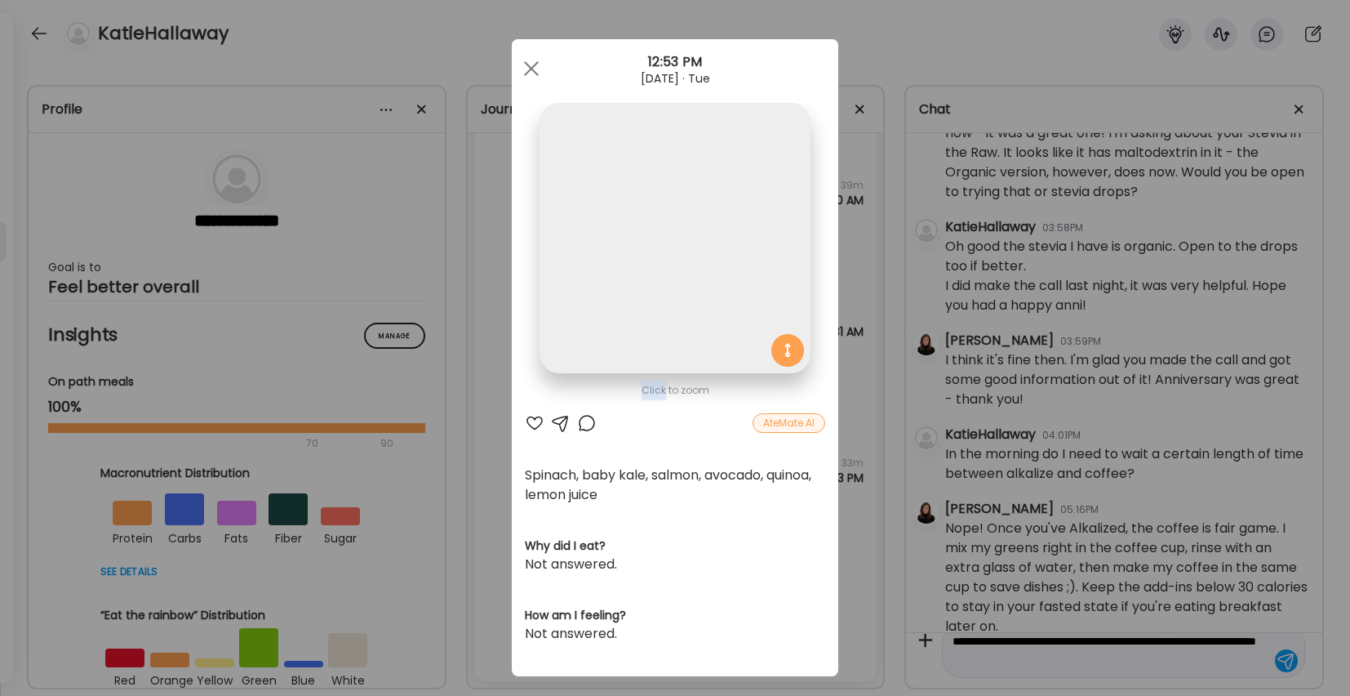
click at [659, 472] on div "Click to zoom AteMate AI Spinach, baby kale, salmon, avocado, quinoa, lemon jui…" at bounding box center [675, 357] width 327 height 637
click at [667, 264] on img at bounding box center [675, 238] width 270 height 270
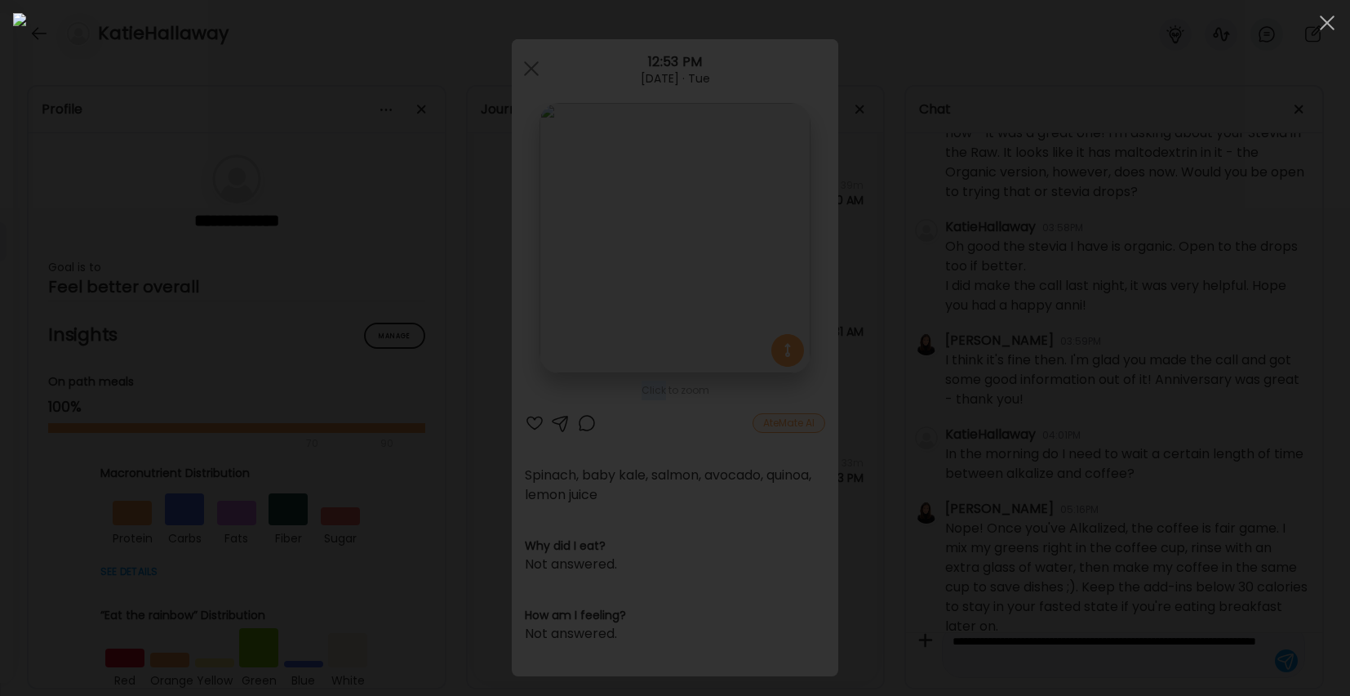
click at [667, 264] on img at bounding box center [675, 347] width 1324 height 669
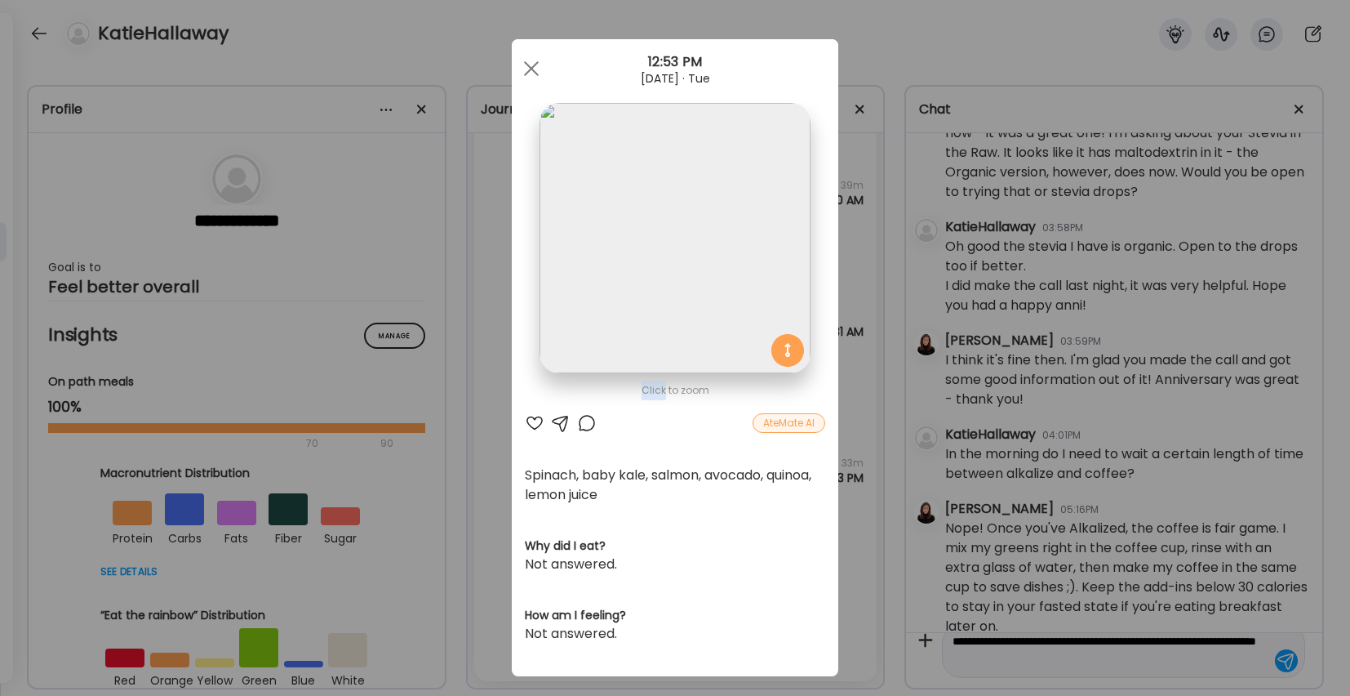
click at [667, 264] on img at bounding box center [675, 238] width 270 height 270
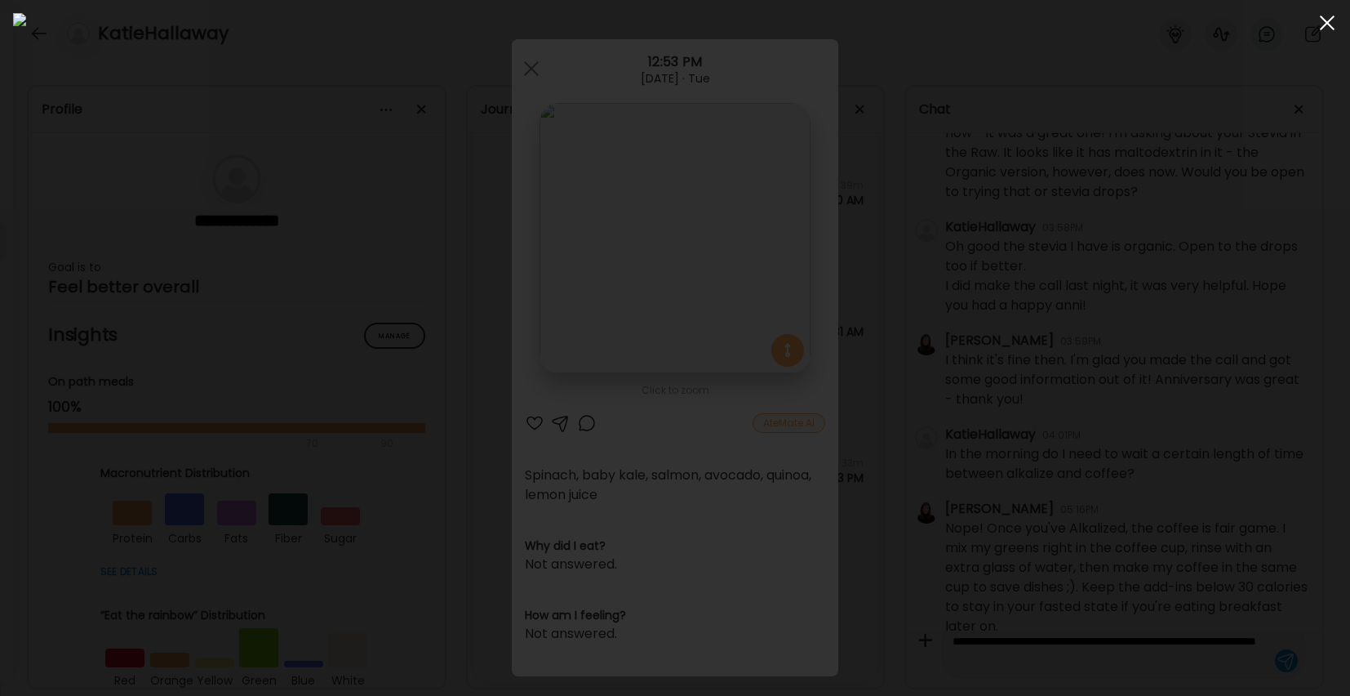
click at [1328, 23] on span at bounding box center [1327, 23] width 15 height 15
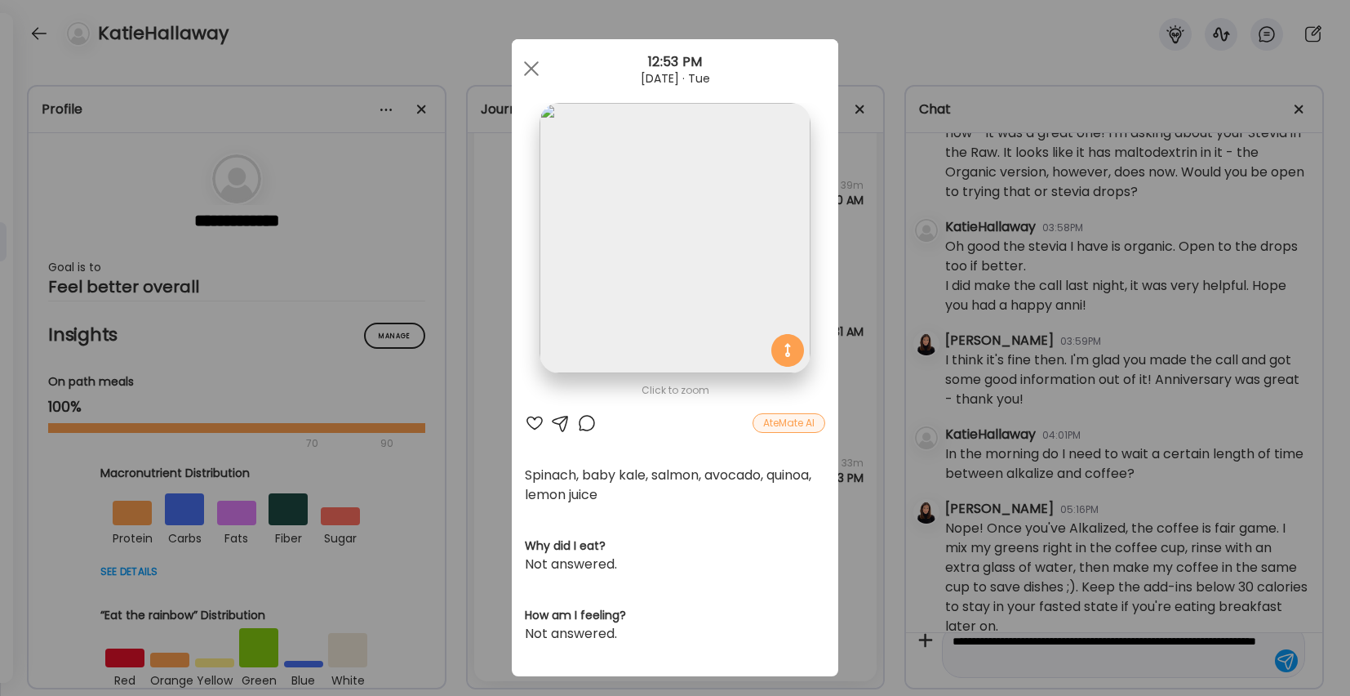
click at [536, 420] on div at bounding box center [535, 423] width 20 height 20
click at [585, 421] on div at bounding box center [587, 423] width 20 height 20
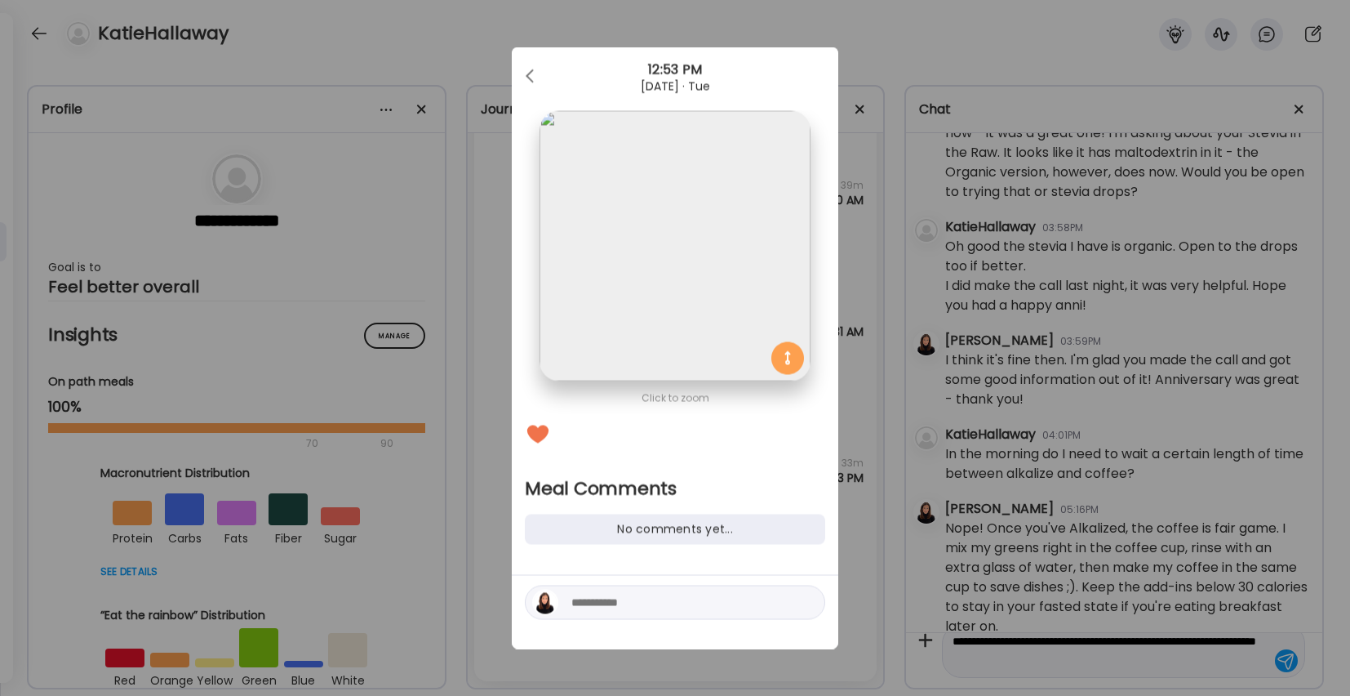
click at [596, 609] on textarea at bounding box center [681, 603] width 220 height 20
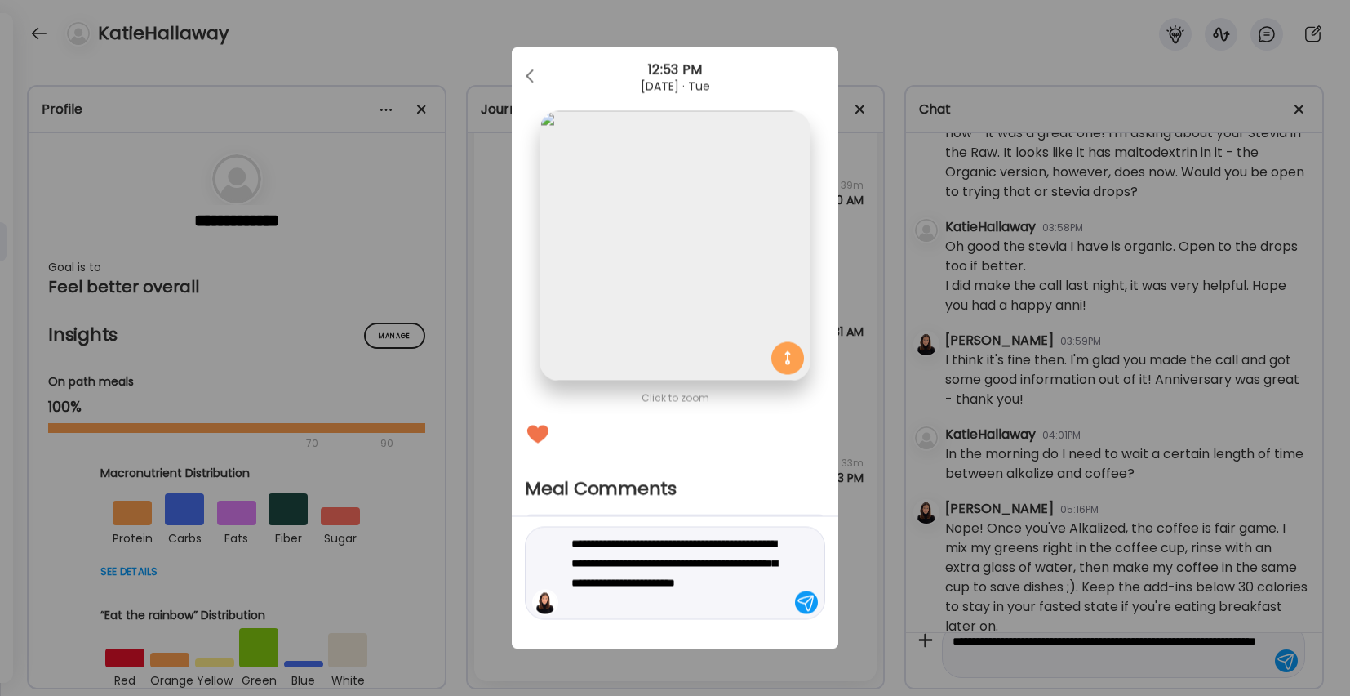
type textarea "**********"
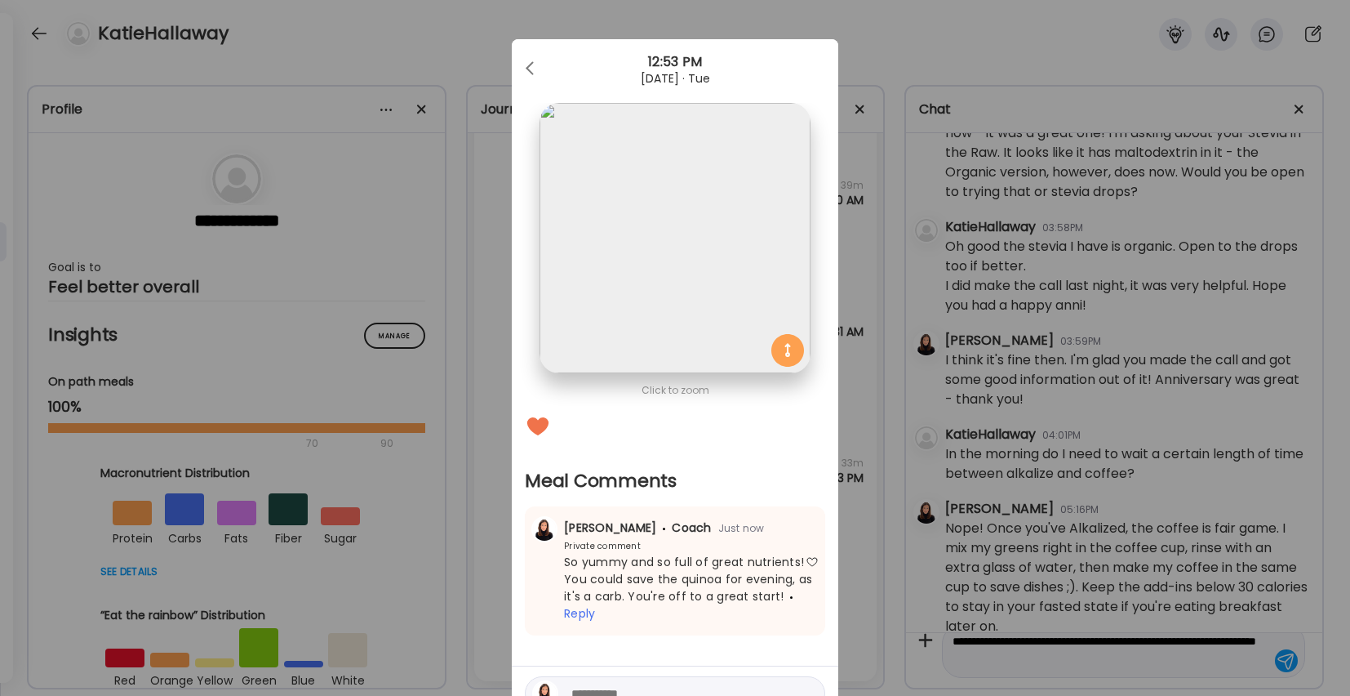
click at [1078, 651] on div "Ate Coach Dashboard Wahoo! It’s official Take a moment to set up your Coach Pro…" at bounding box center [675, 348] width 1350 height 696
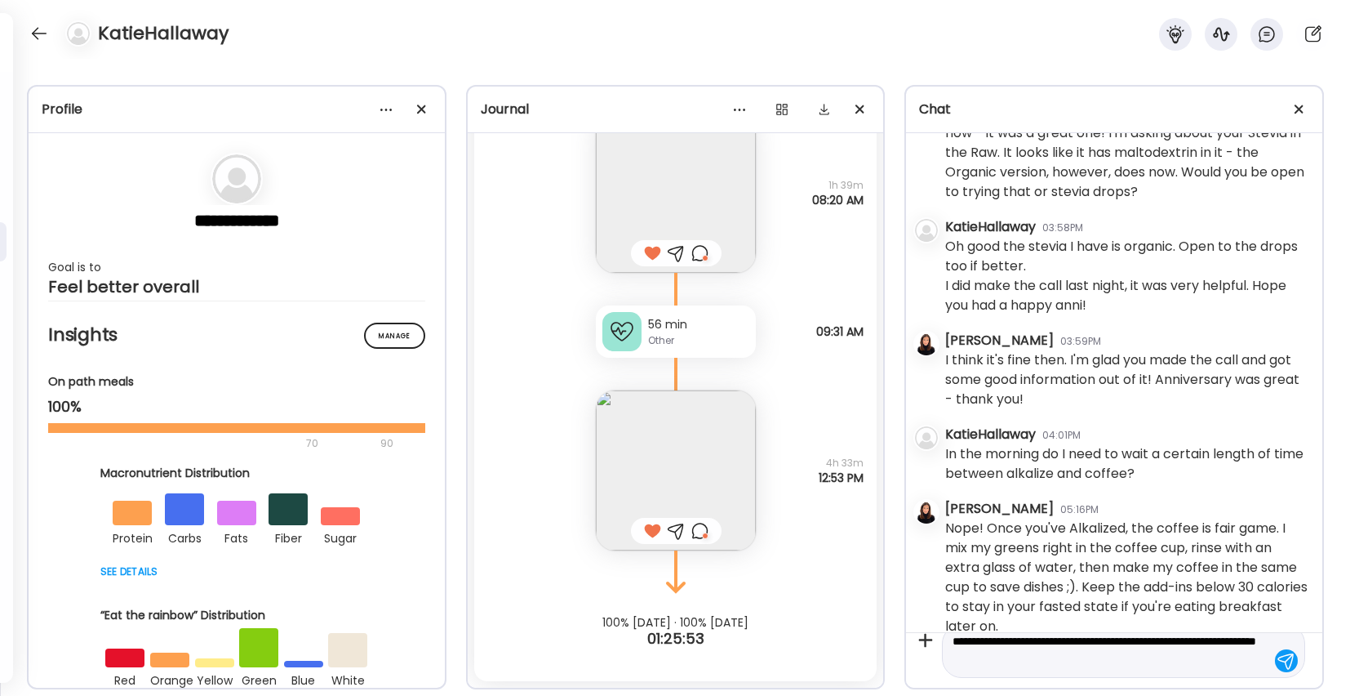
click at [1082, 665] on textarea "**********" at bounding box center [1109, 650] width 313 height 39
type textarea "**********"
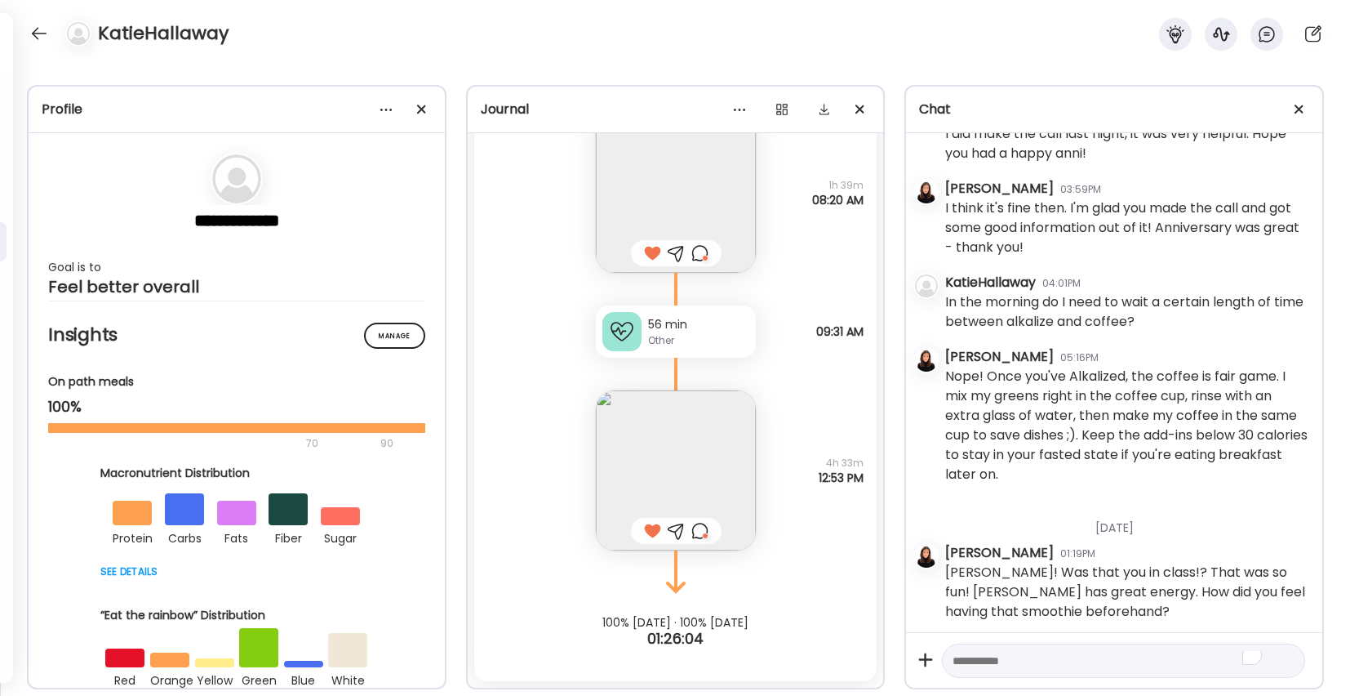
scroll to position [852, 0]
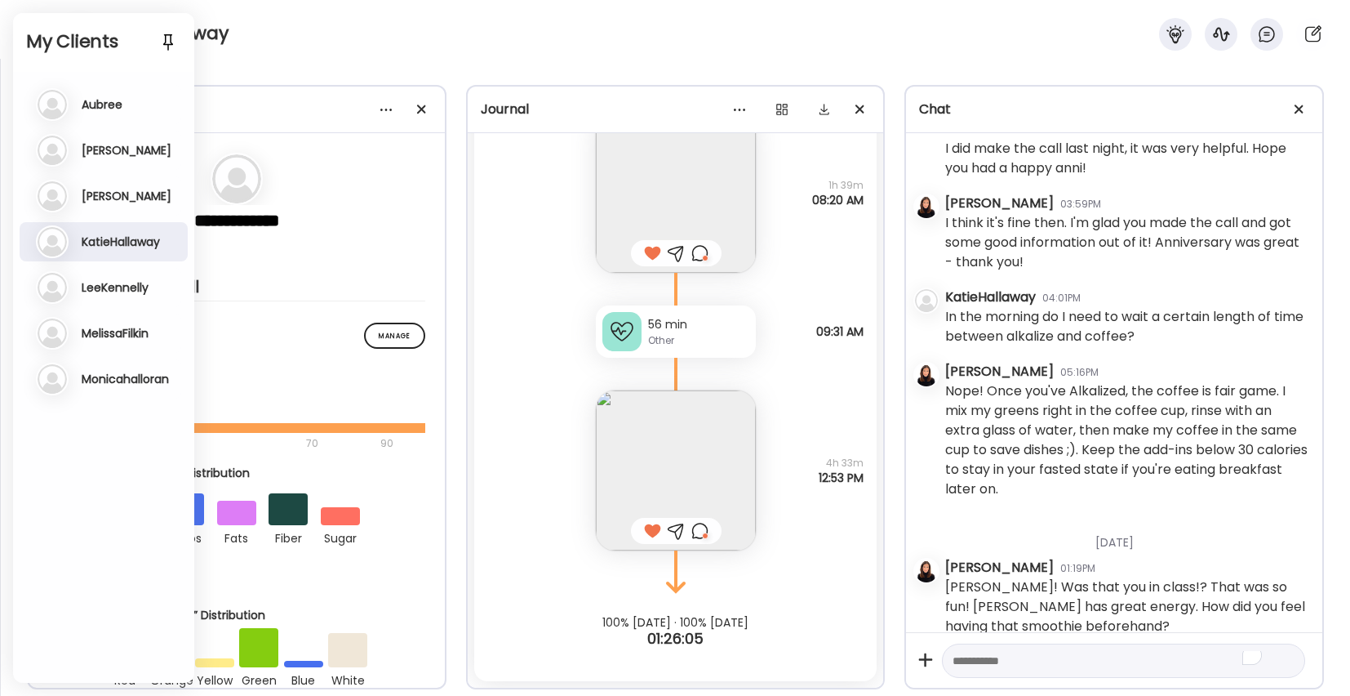
click at [276, 41] on div "KatieHallaway" at bounding box center [675, 29] width 1350 height 59
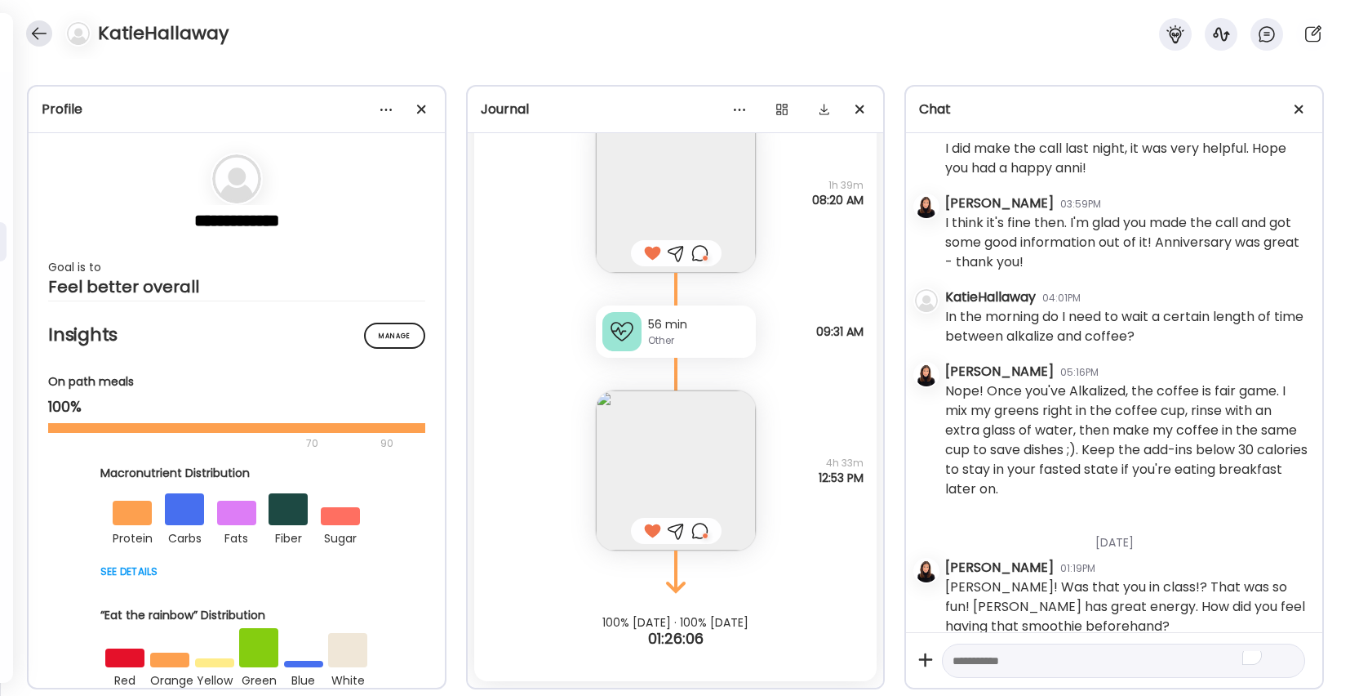
click at [38, 34] on div at bounding box center [39, 33] width 26 height 26
